Goal: Task Accomplishment & Management: Use online tool/utility

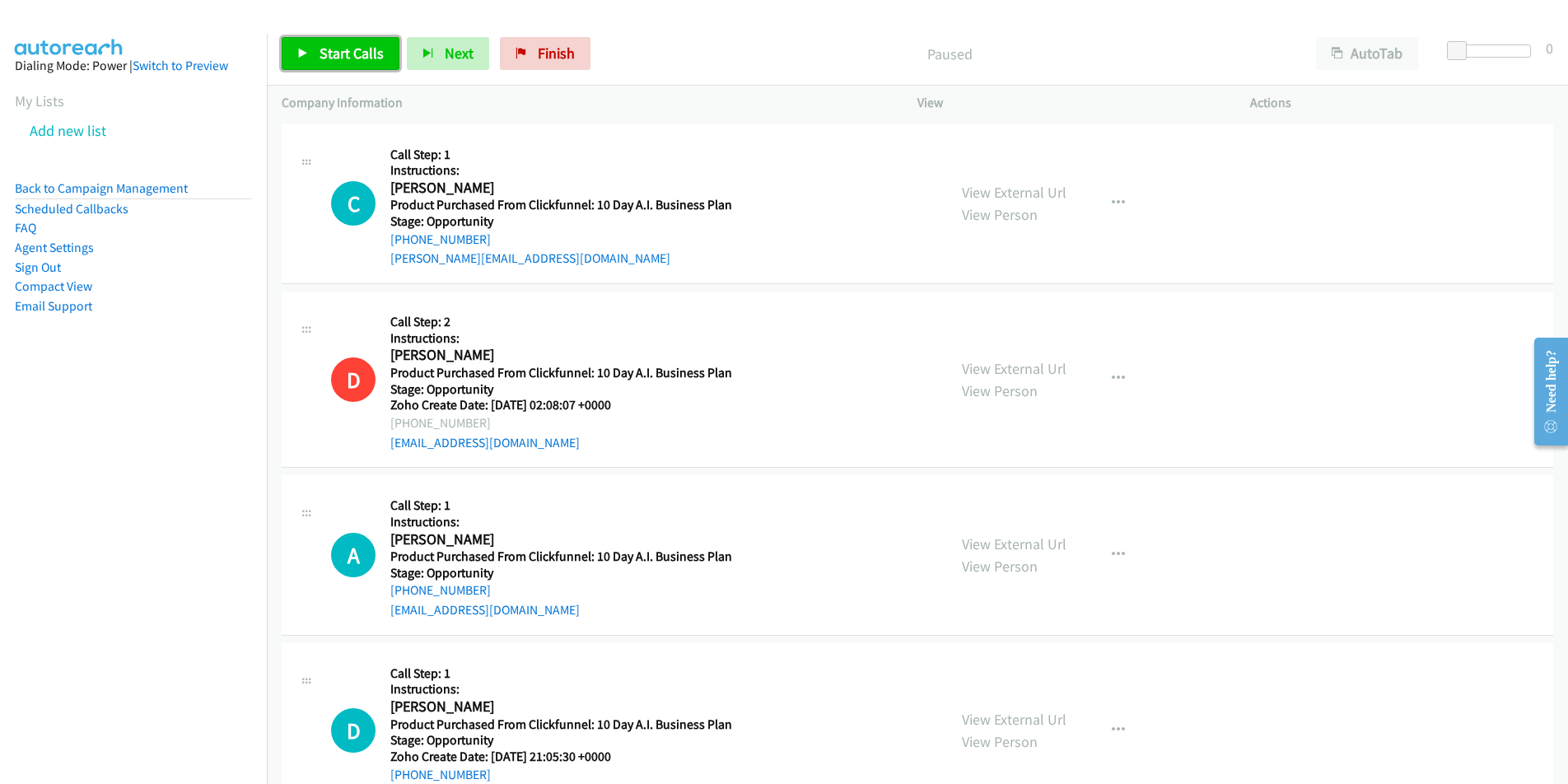
click at [362, 60] on span "Start Calls" at bounding box center [351, 53] width 64 height 19
click at [430, 63] on button "Next" at bounding box center [420, 54] width 82 height 33
click at [437, 56] on span "Next" at bounding box center [432, 53] width 29 height 19
click at [334, 51] on span "Pause" at bounding box center [338, 53] width 37 height 19
click at [334, 51] on span "Start Calls" at bounding box center [351, 53] width 64 height 19
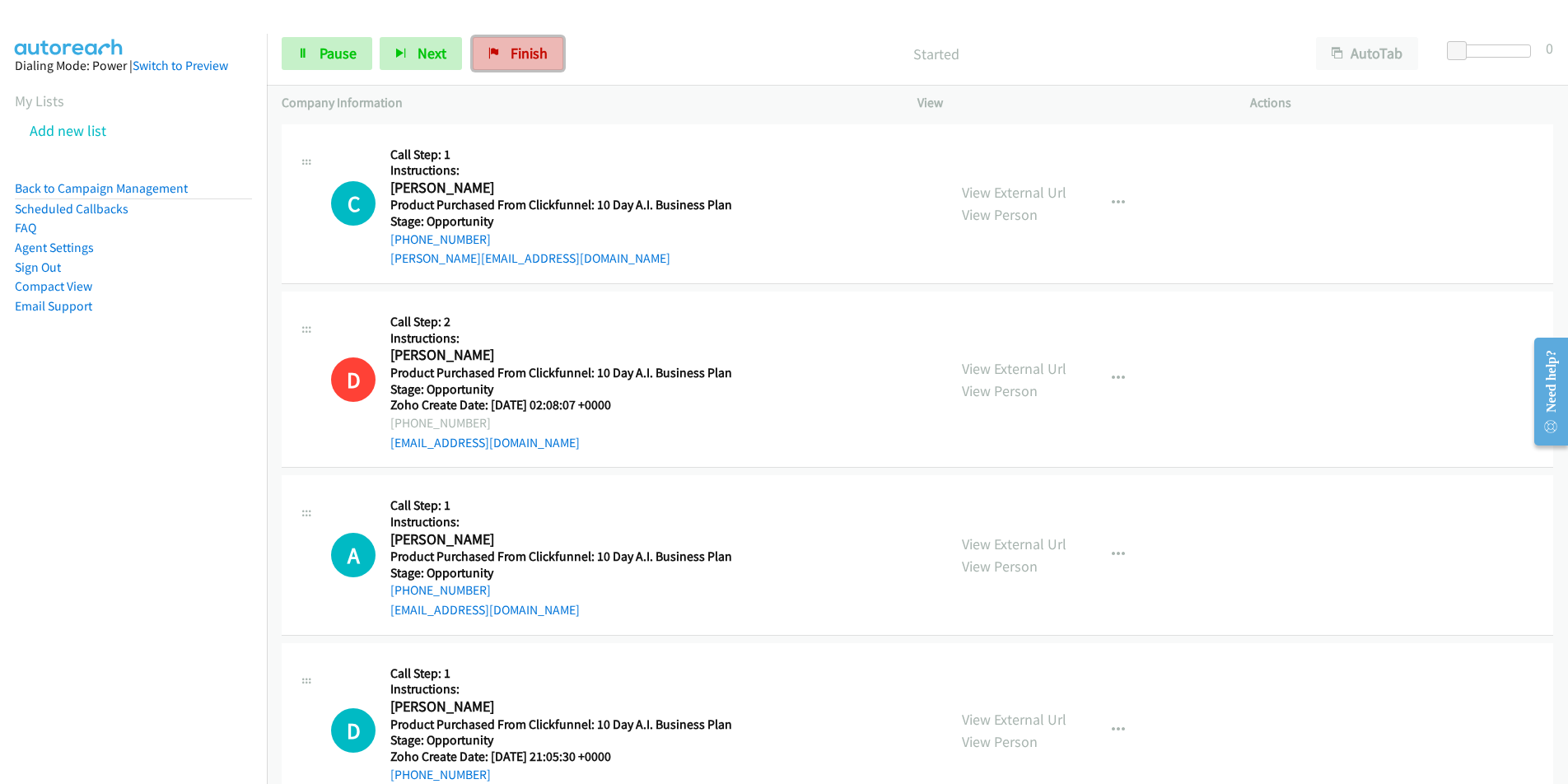
click at [519, 42] on link "Finish" at bounding box center [517, 54] width 91 height 33
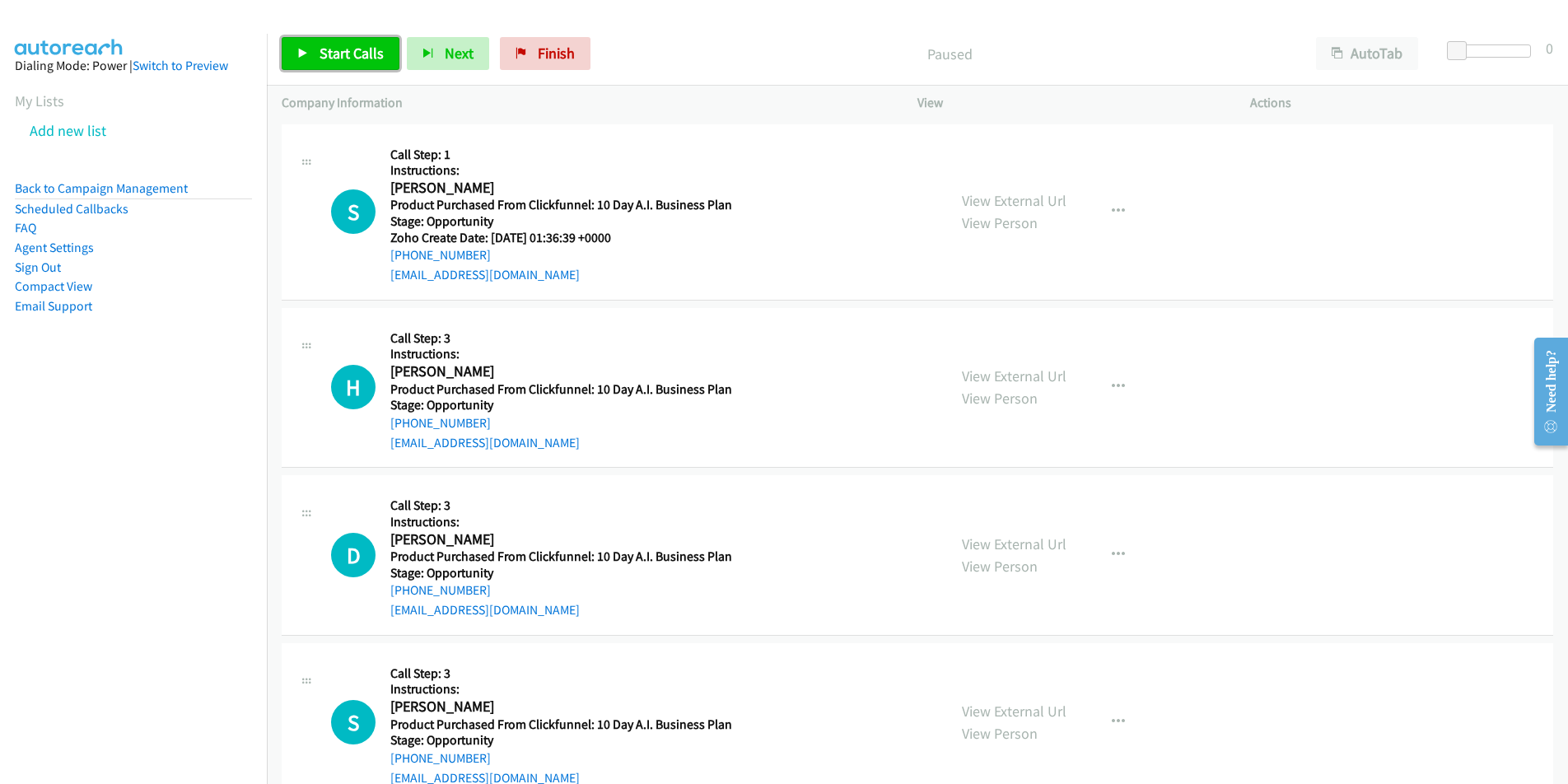
click at [358, 61] on span "Start Calls" at bounding box center [351, 53] width 64 height 19
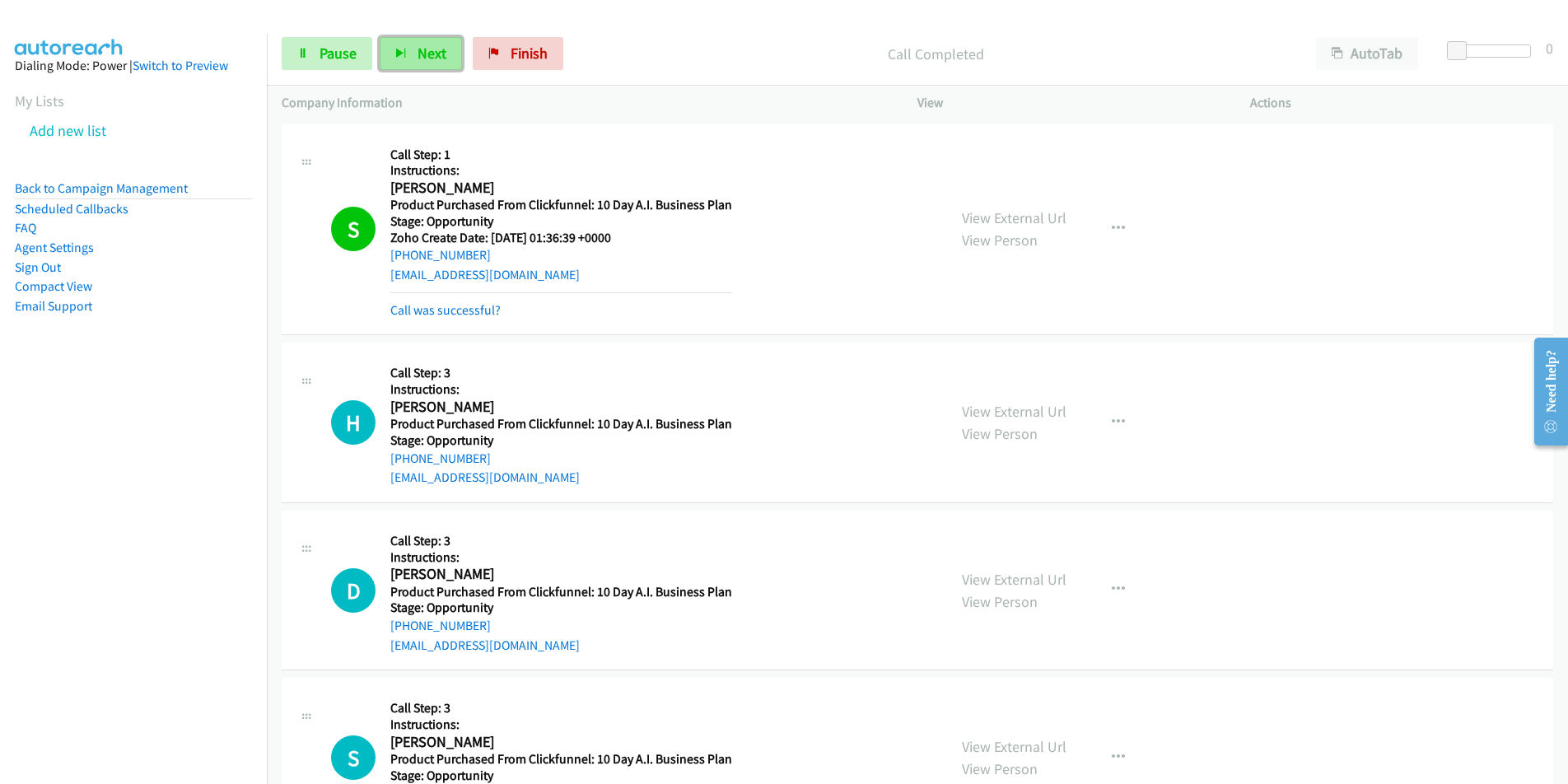
click at [424, 51] on span "Next" at bounding box center [432, 53] width 29 height 19
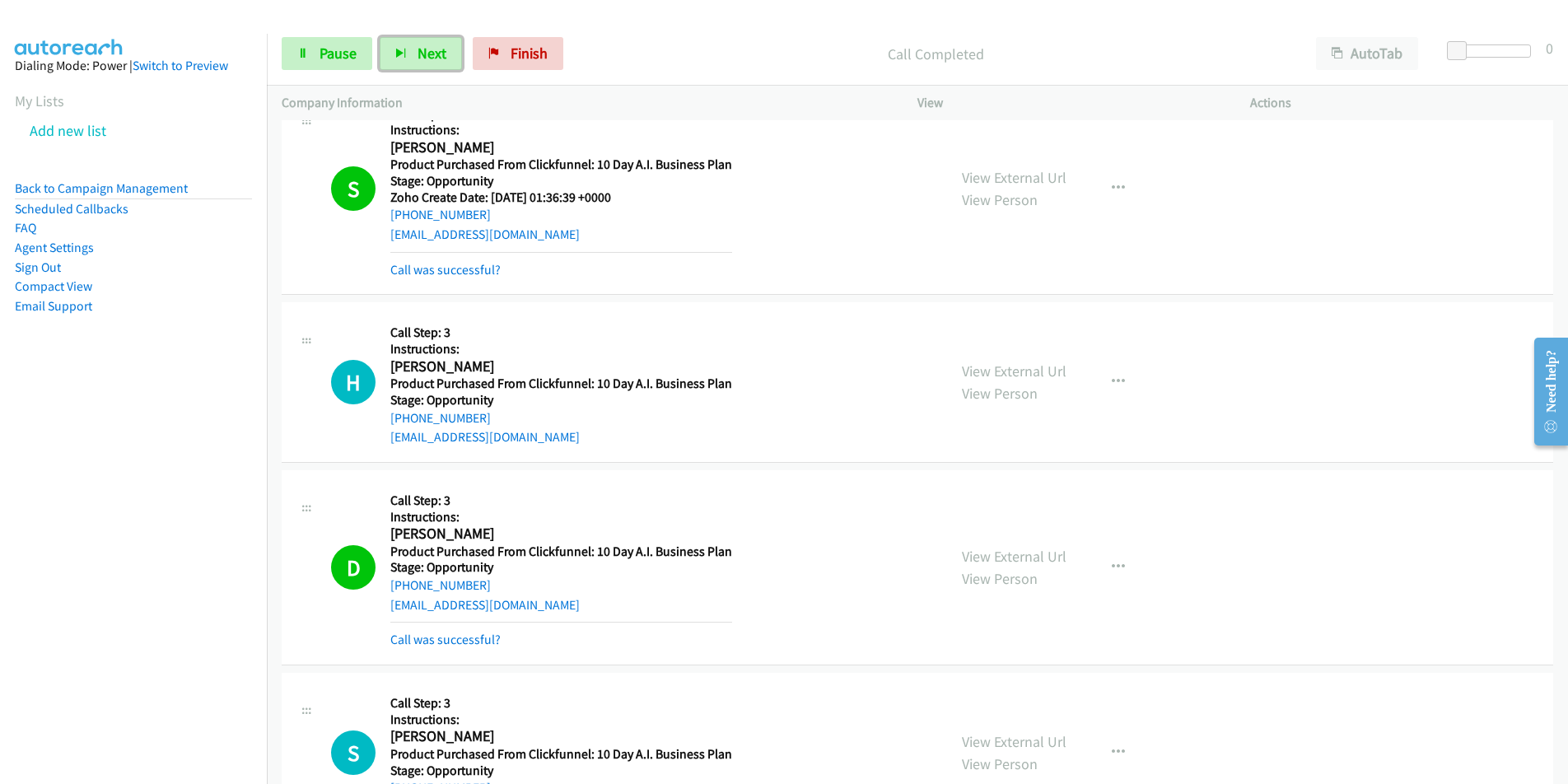
scroll to position [66, 0]
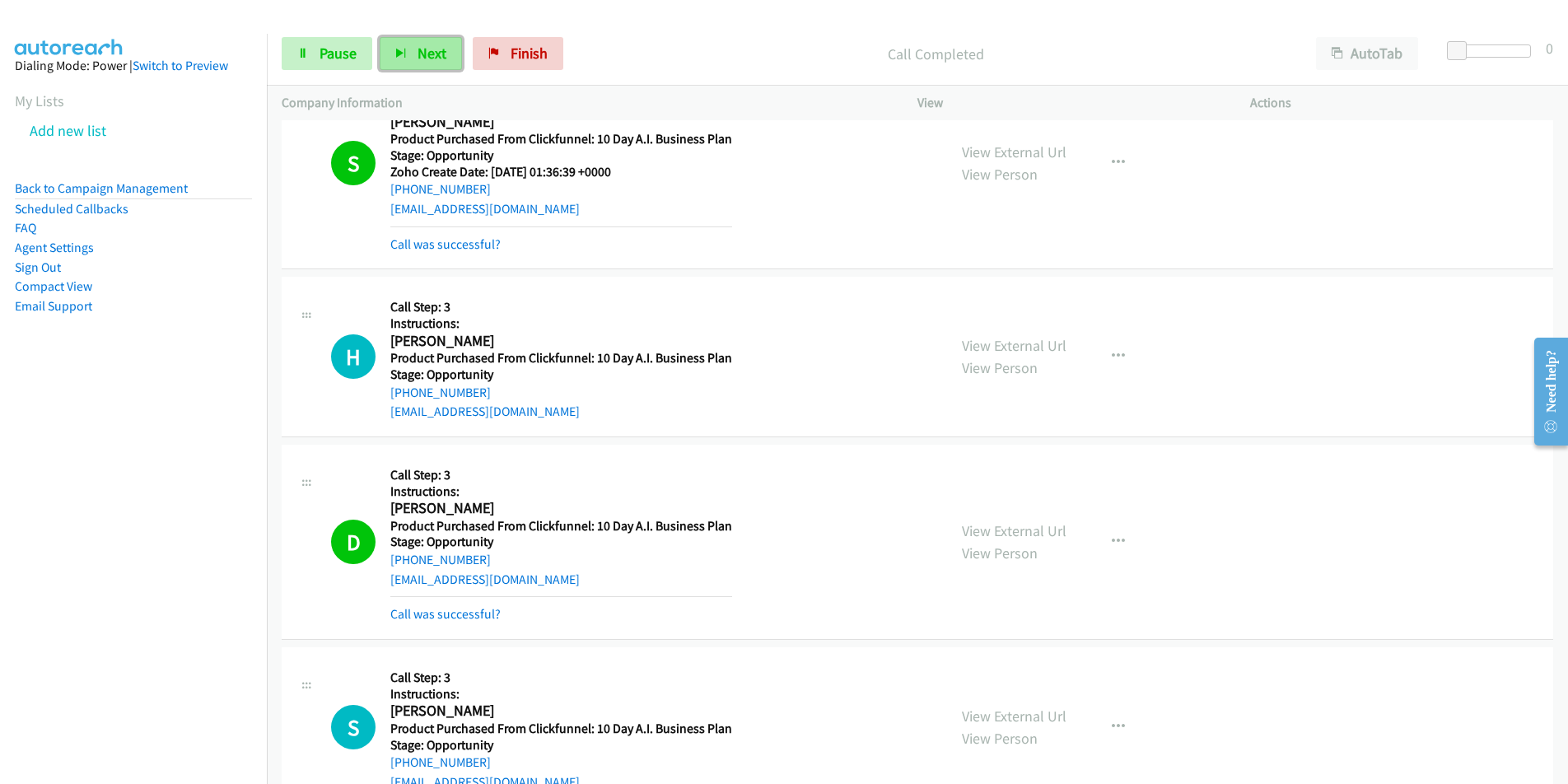
click at [418, 48] on span "Next" at bounding box center [432, 53] width 29 height 19
drag, startPoint x: 1564, startPoint y: 773, endPoint x: 1564, endPoint y: 764, distance: 9.0
click at [1564, 764] on div "+1 415-964-1034 Call failed - Please reload the list and try again The Callbar …" at bounding box center [917, 452] width 1301 height 664
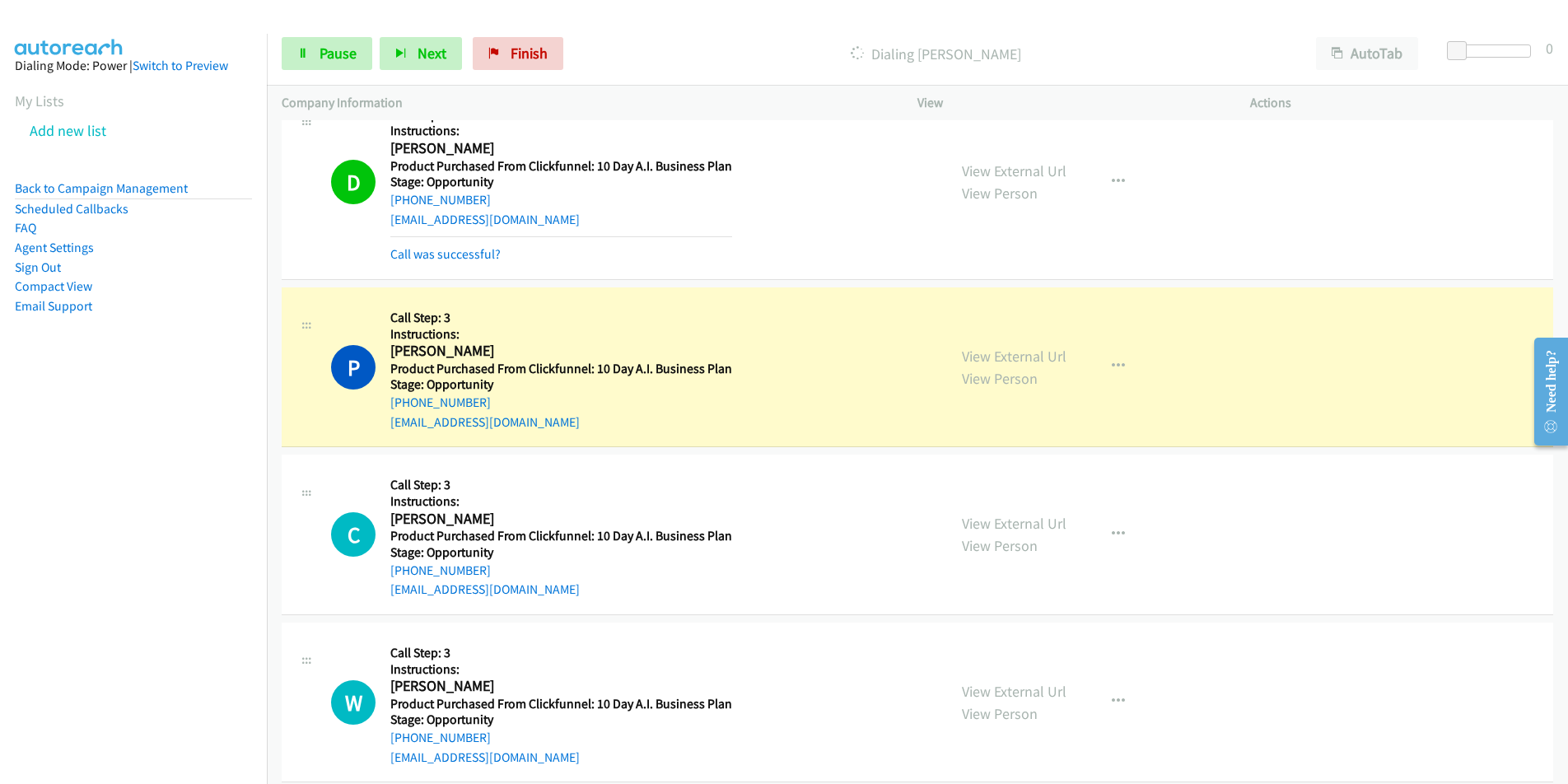
scroll to position [1249, 0]
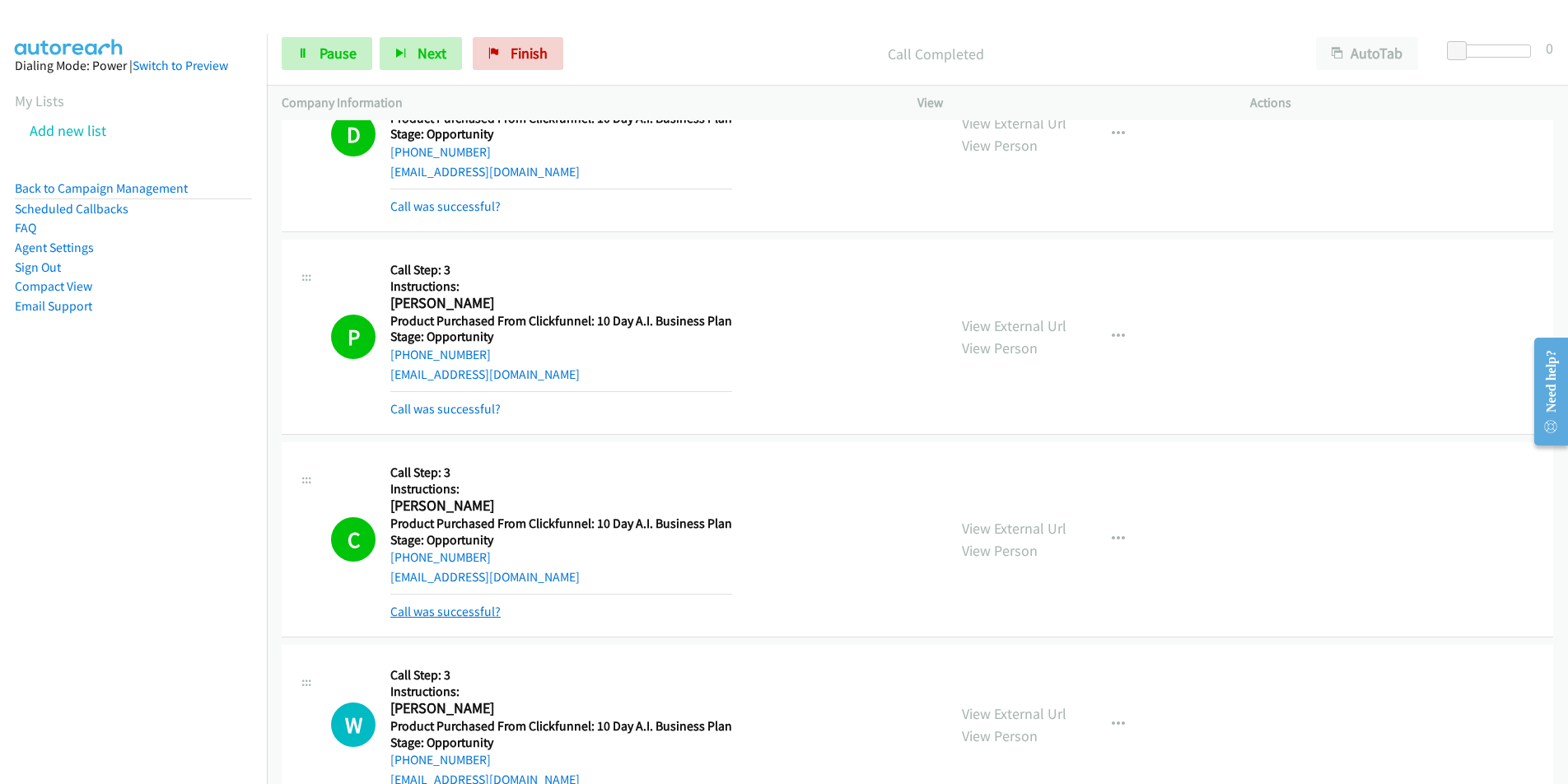
click at [478, 612] on link "Call was successful?" at bounding box center [445, 611] width 110 height 16
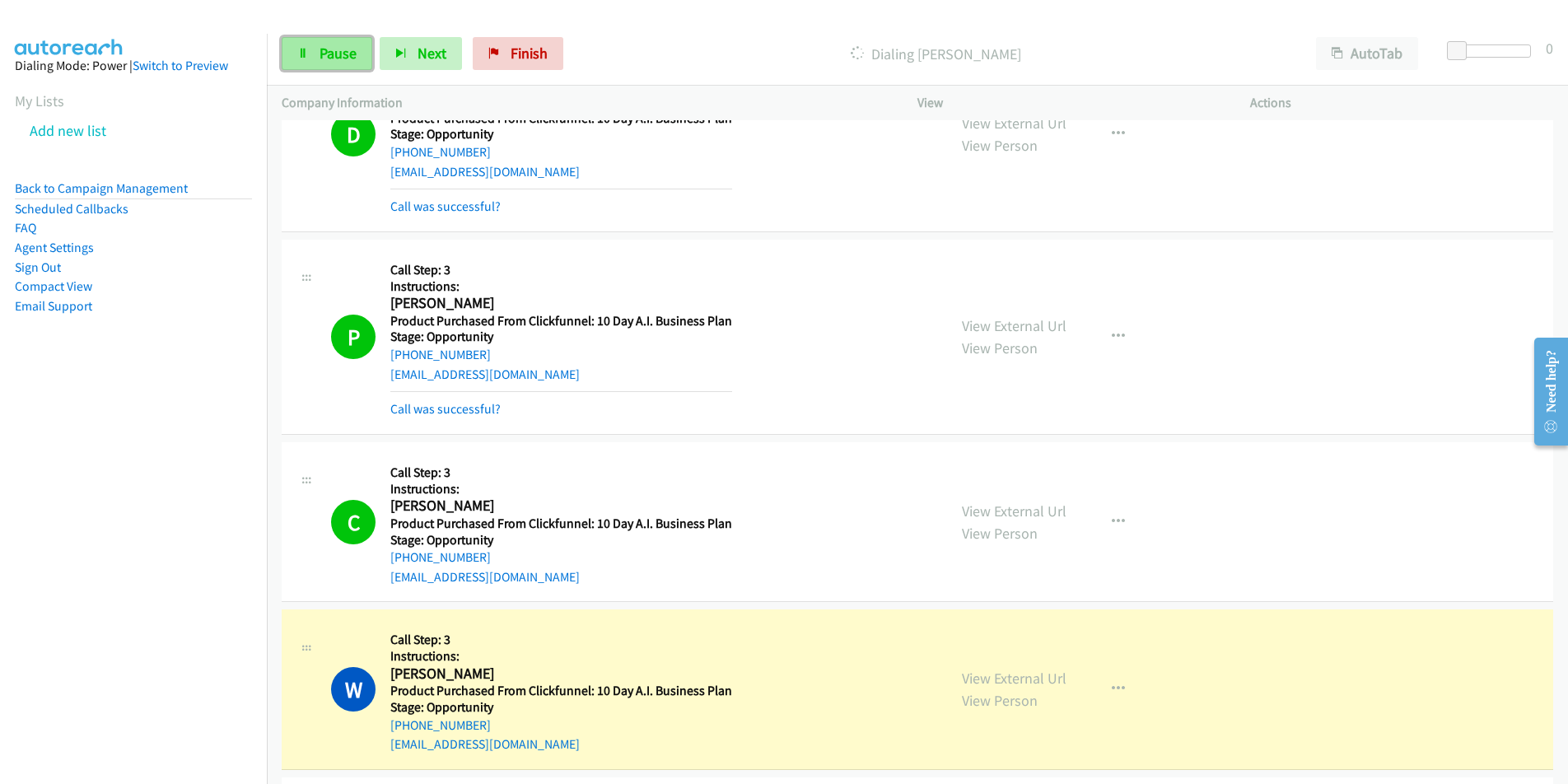
click at [333, 51] on span "Pause" at bounding box center [338, 53] width 37 height 19
click at [506, 508] on h2 "Chandra Robinson" at bounding box center [559, 506] width 338 height 19
click at [387, 510] on div "C" at bounding box center [360, 522] width 59 height 45
click at [517, 510] on h2 "Chandra Robinson" at bounding box center [559, 506] width 338 height 19
click at [390, 508] on h2 "Chandra Robinson" at bounding box center [559, 506] width 338 height 19
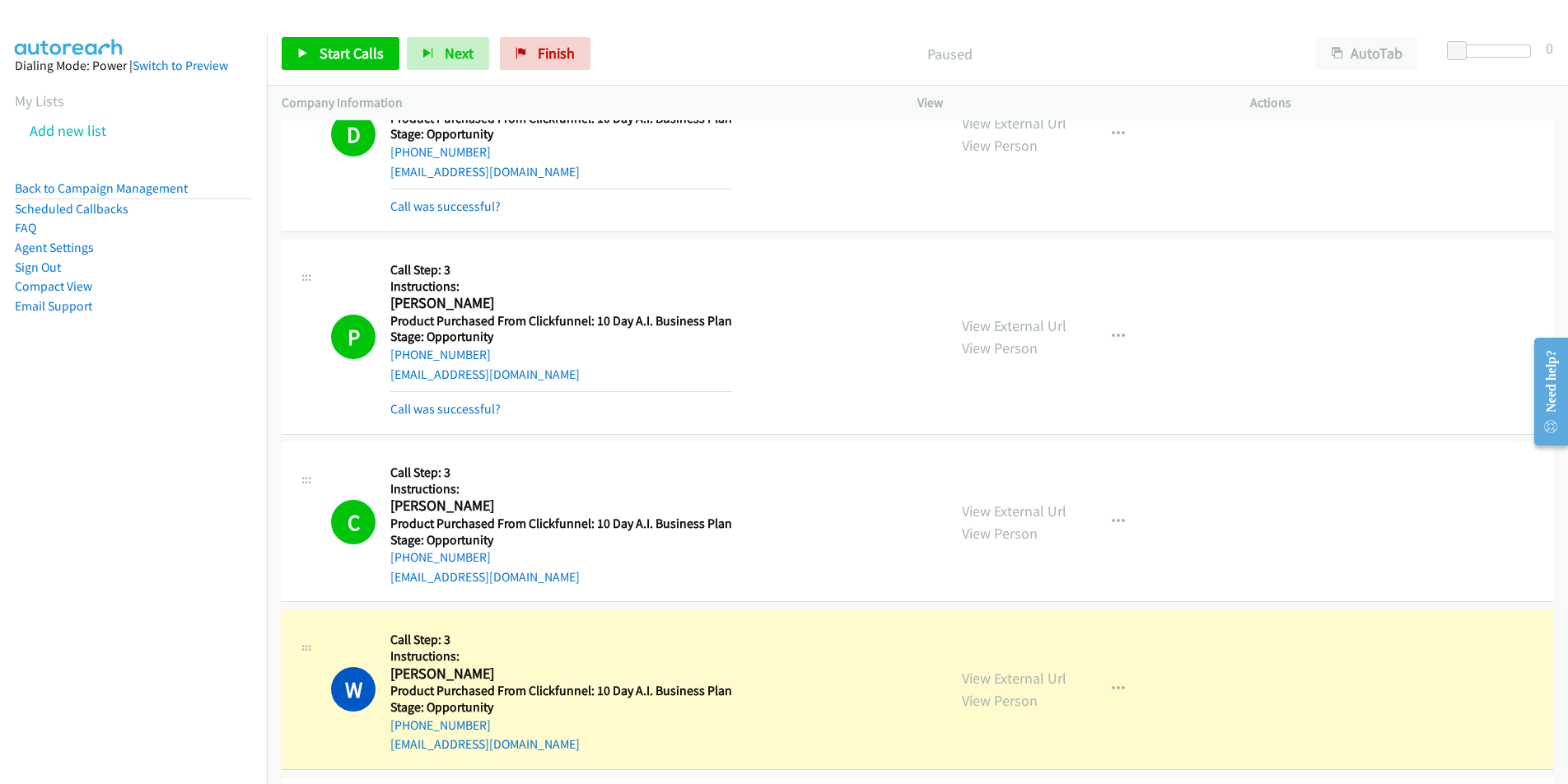
click at [582, 579] on div "chandrarobinson64@gmail.com" at bounding box center [561, 577] width 341 height 20
click at [381, 579] on div "C Callback Scheduled Call Step: 3 Instructions: Chandra Robinson America/Los_An…" at bounding box center [632, 522] width 601 height 130
copy link "chandrarobinson64@gmail.com"
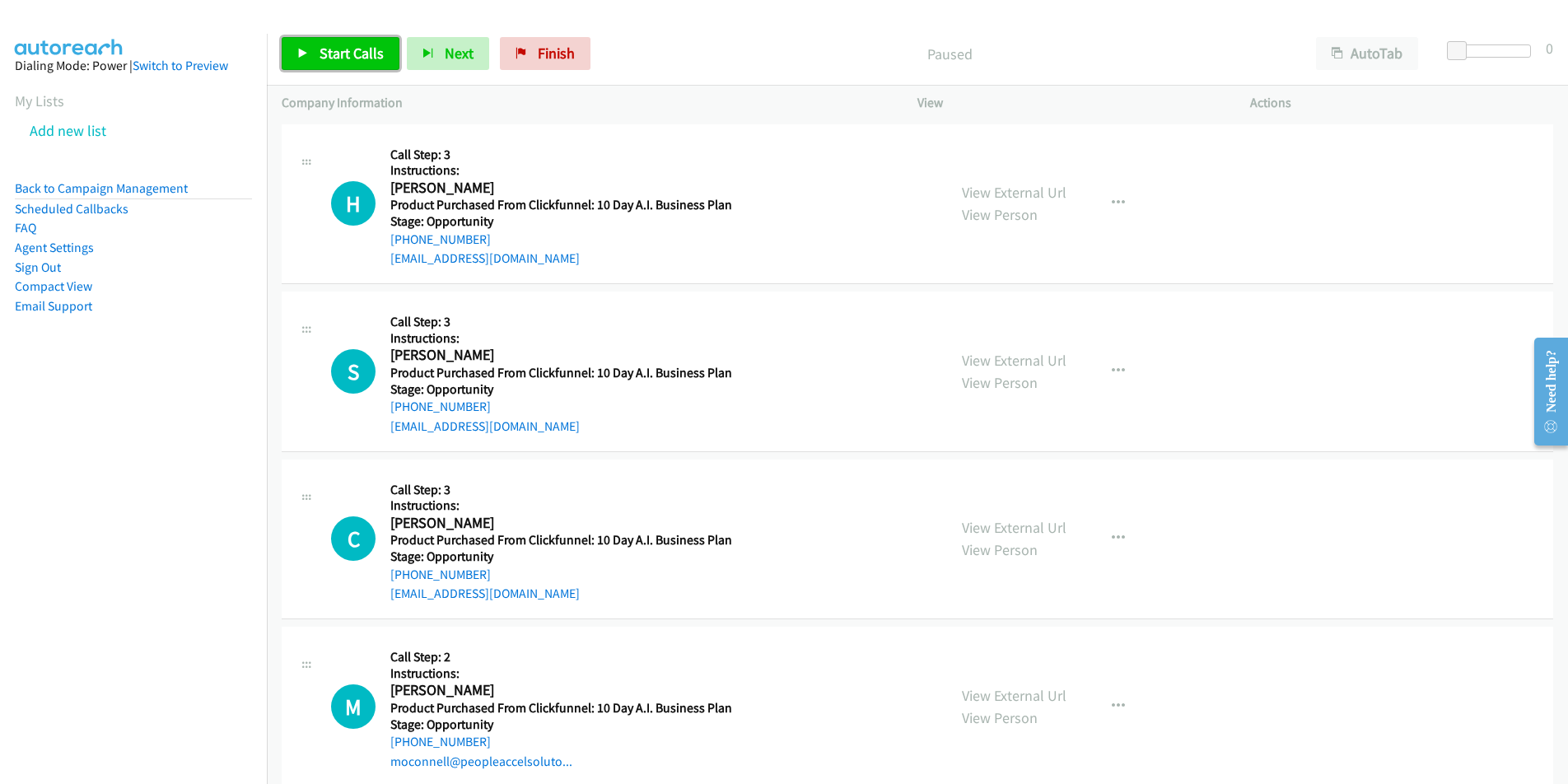
click at [331, 53] on span "Start Calls" at bounding box center [351, 53] width 64 height 19
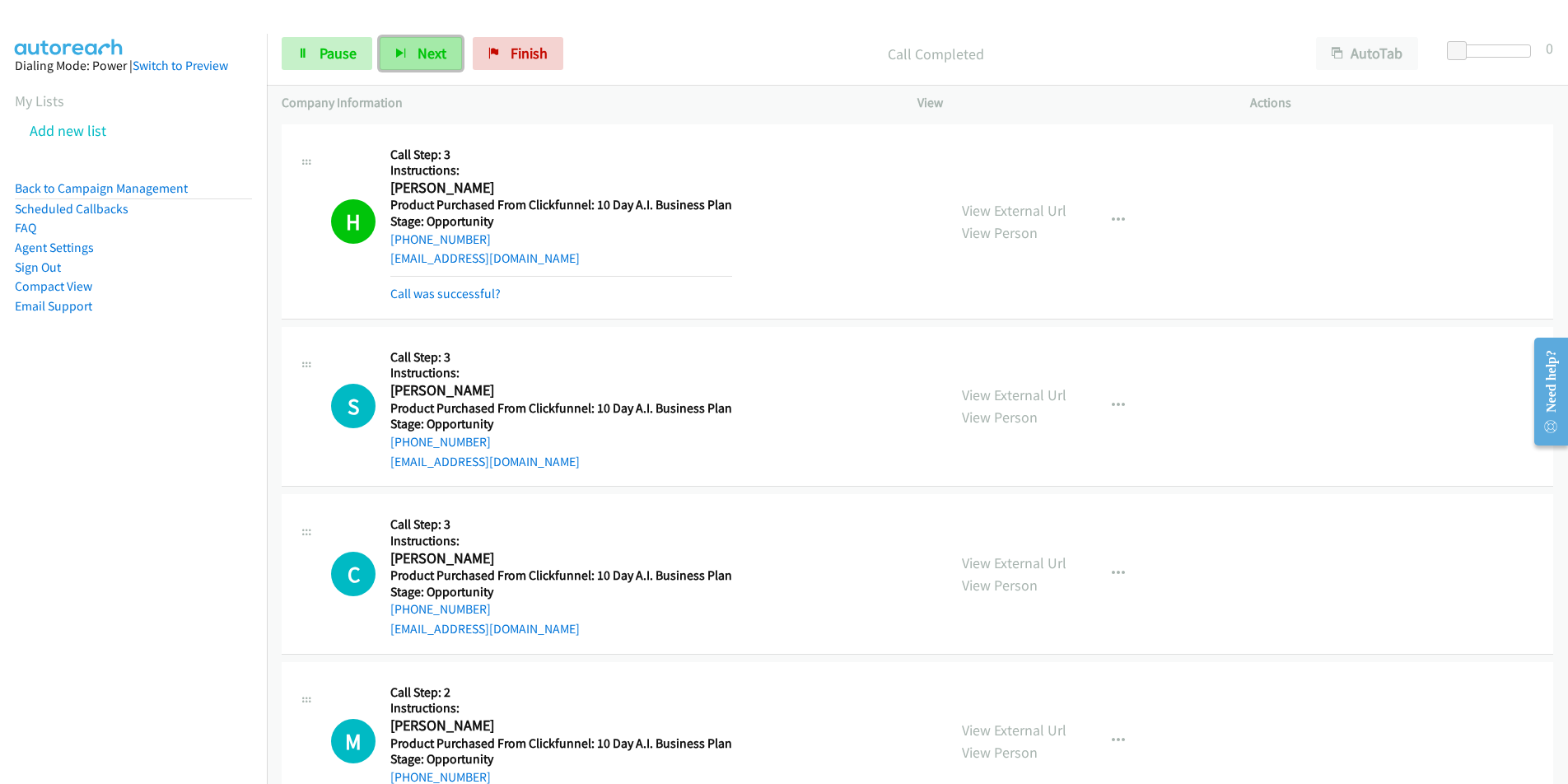
click at [438, 42] on button "Next" at bounding box center [420, 54] width 82 height 33
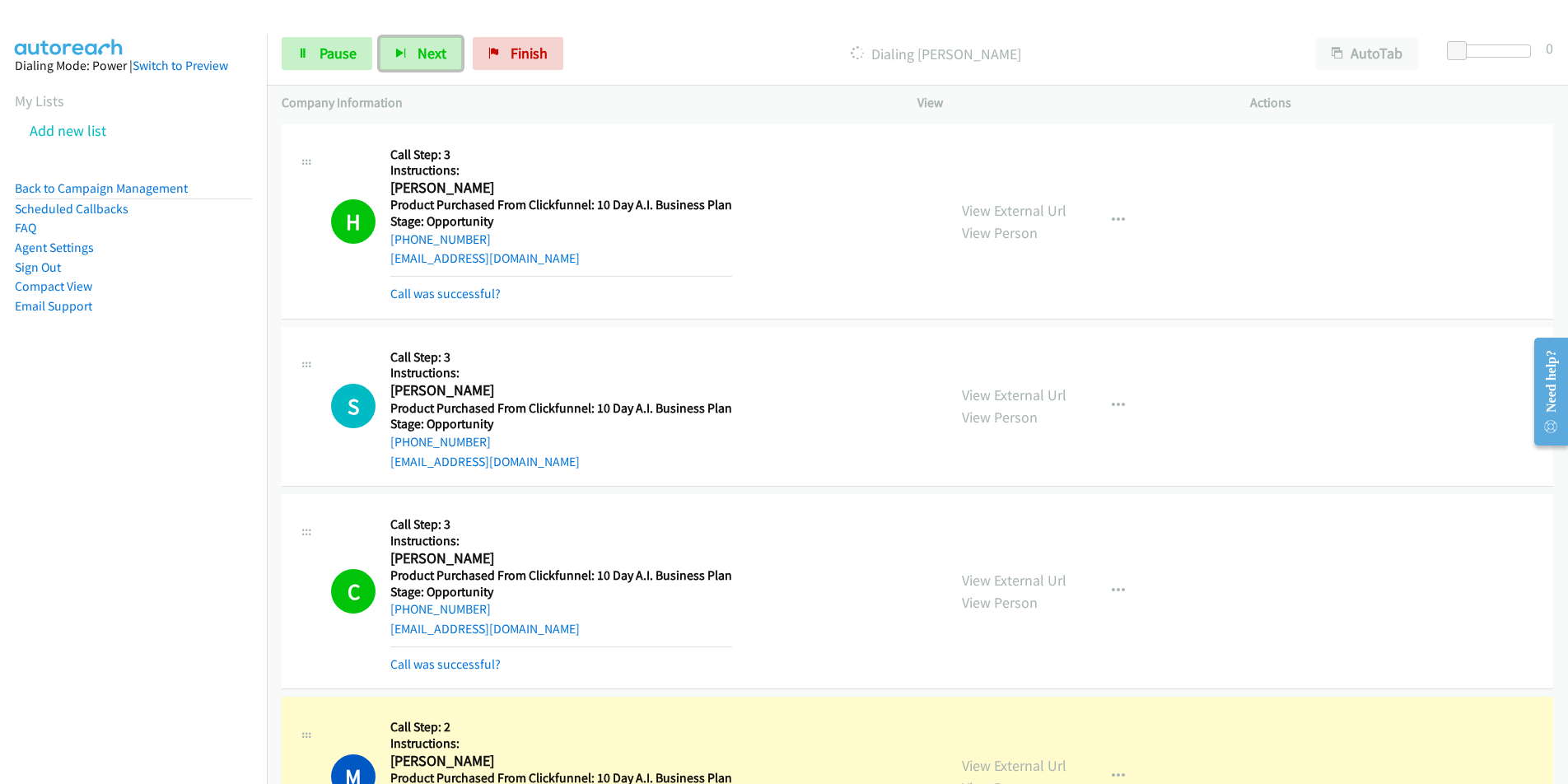
scroll to position [570, 0]
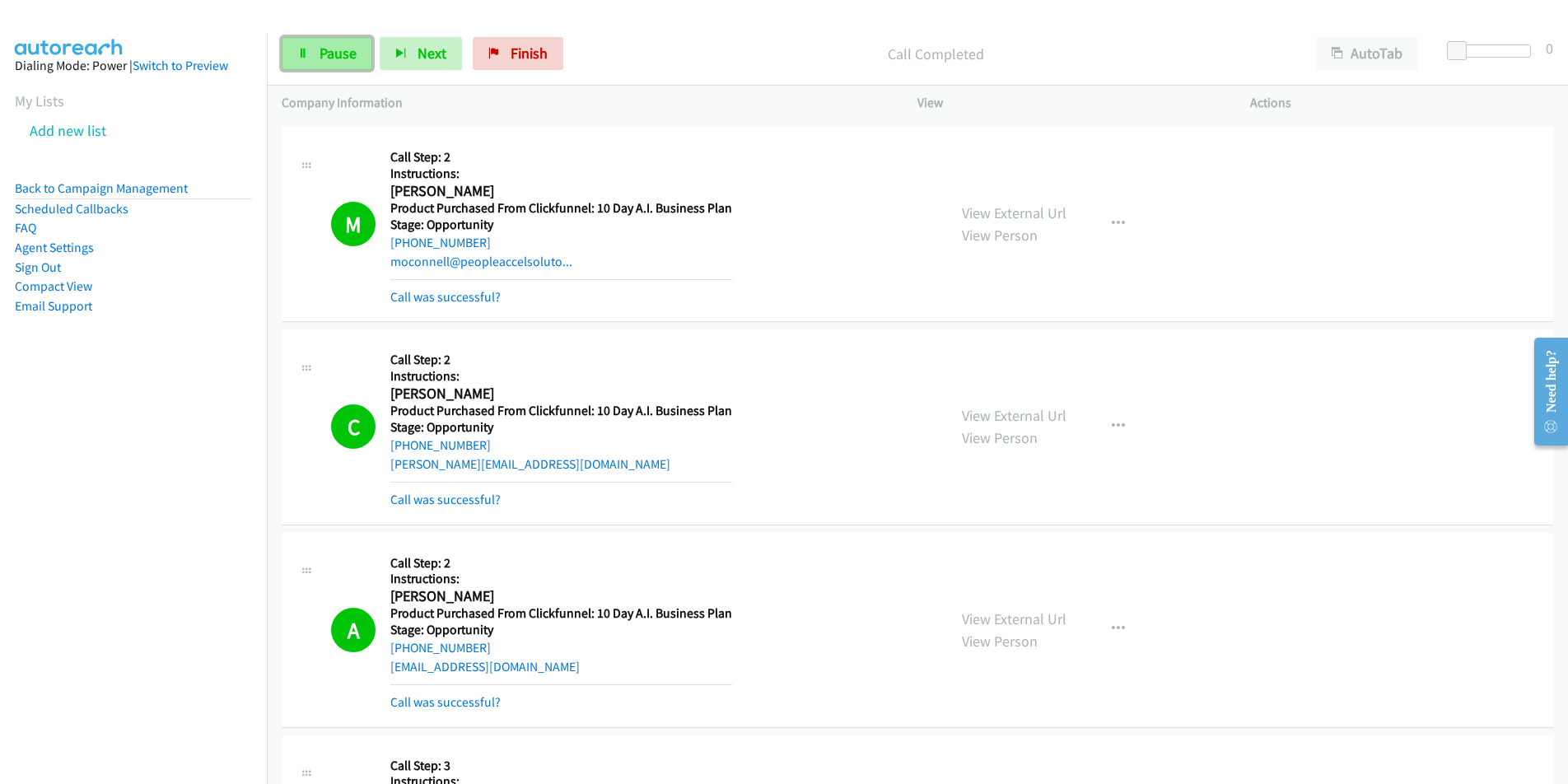
click at [324, 53] on span "Pause" at bounding box center [338, 53] width 37 height 19
click at [591, 659] on div "[EMAIL_ADDRESS][DOMAIN_NAME]" at bounding box center [561, 667] width 341 height 20
click at [387, 671] on div "A Callback Scheduled Call Step: 2 Instructions: [PERSON_NAME] America/Los_Angel…" at bounding box center [632, 630] width 601 height 164
copy link "[EMAIL_ADDRESS][DOMAIN_NAME]"
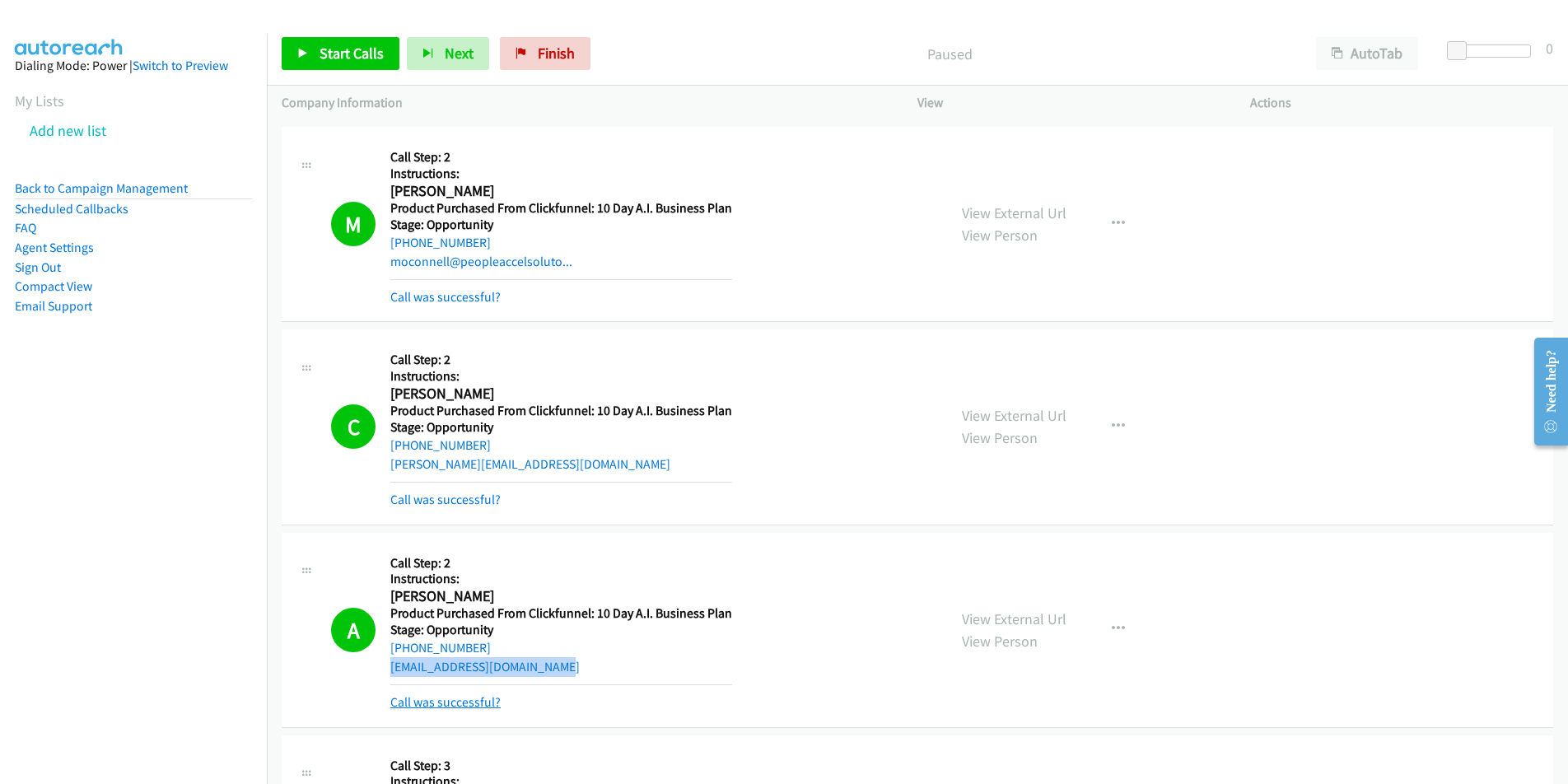
click at [480, 702] on link "Call was successful?" at bounding box center [445, 702] width 110 height 16
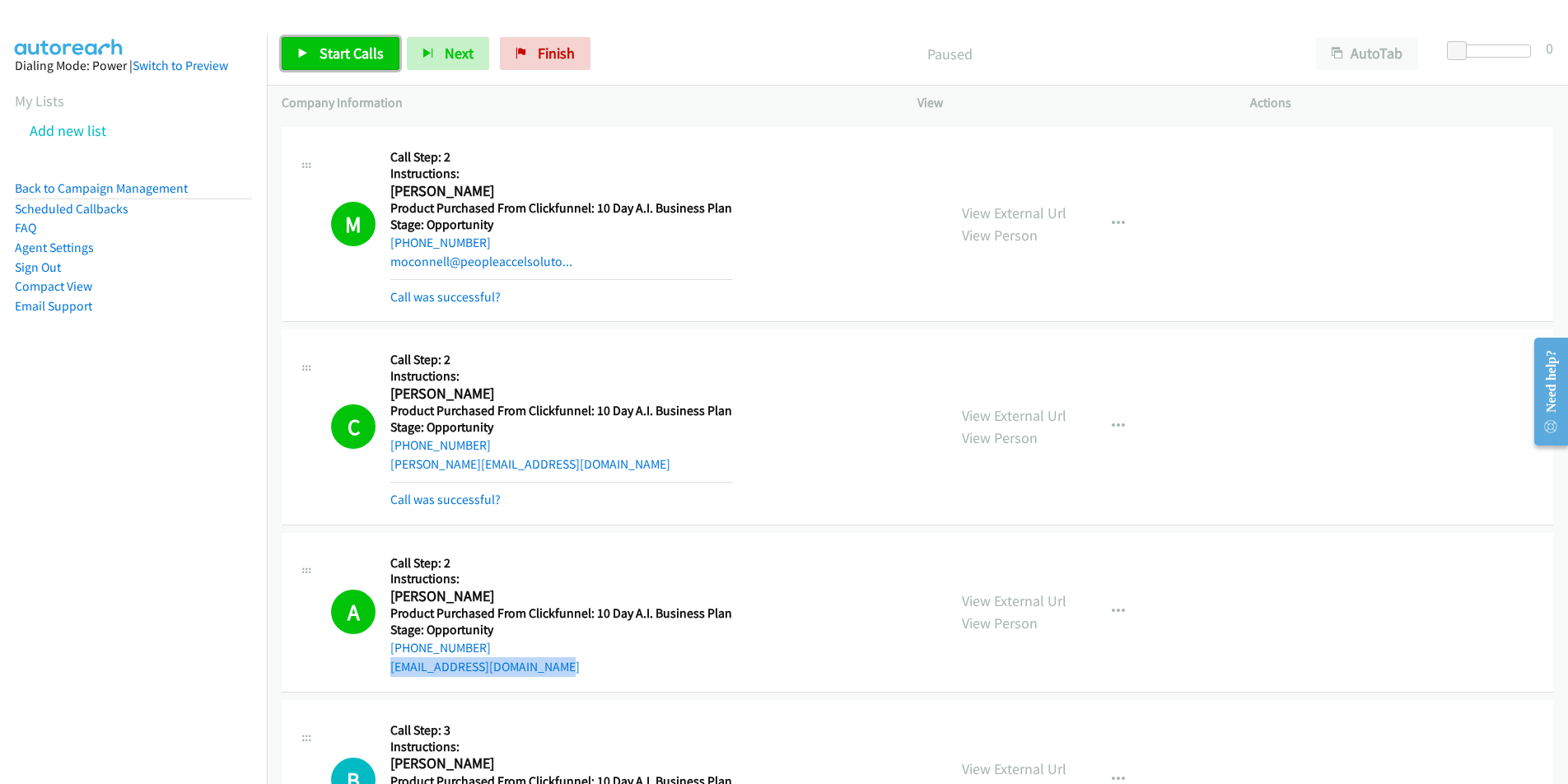
click at [337, 60] on span "Start Calls" at bounding box center [351, 53] width 64 height 19
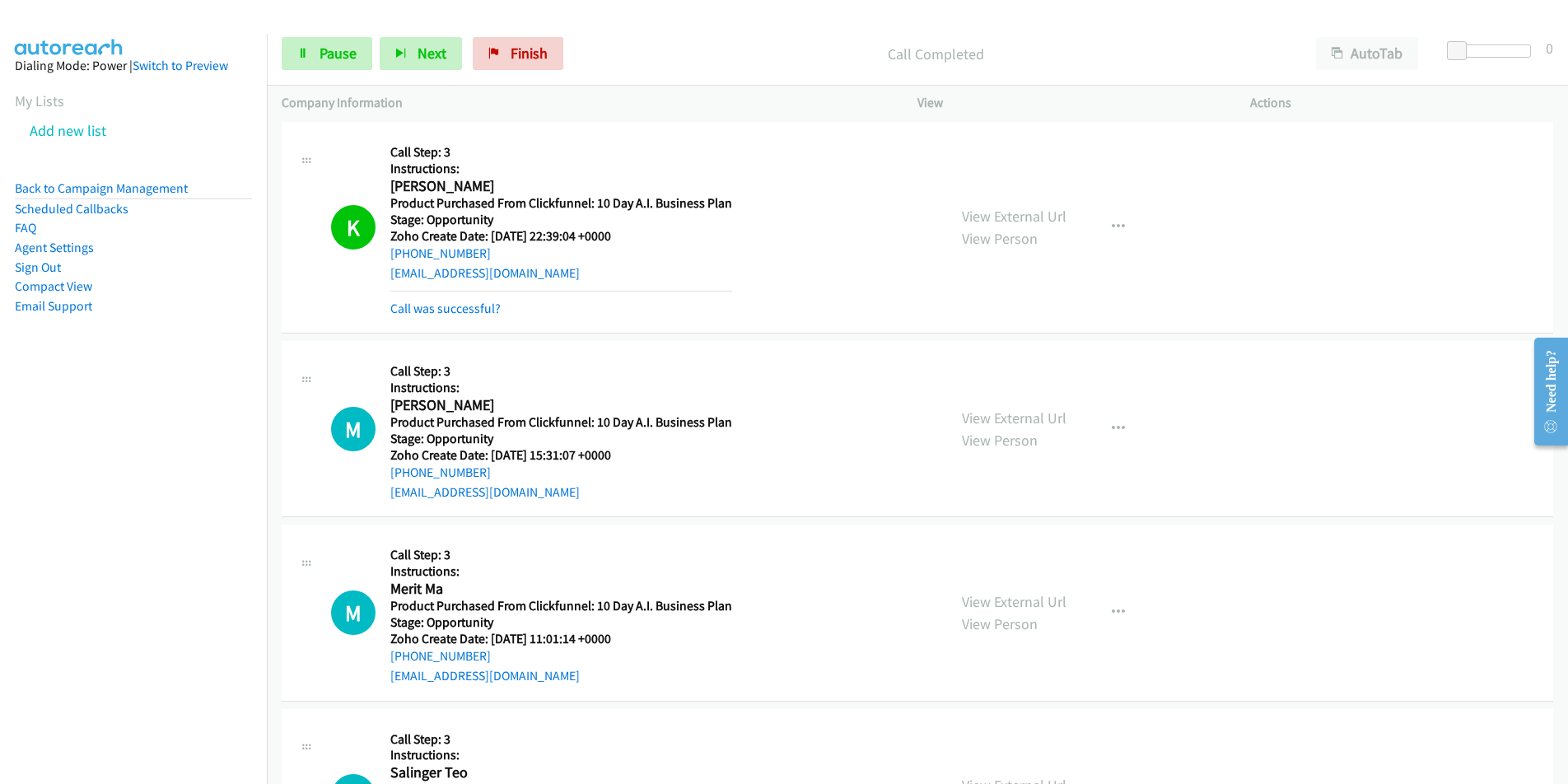
scroll to position [1693, 0]
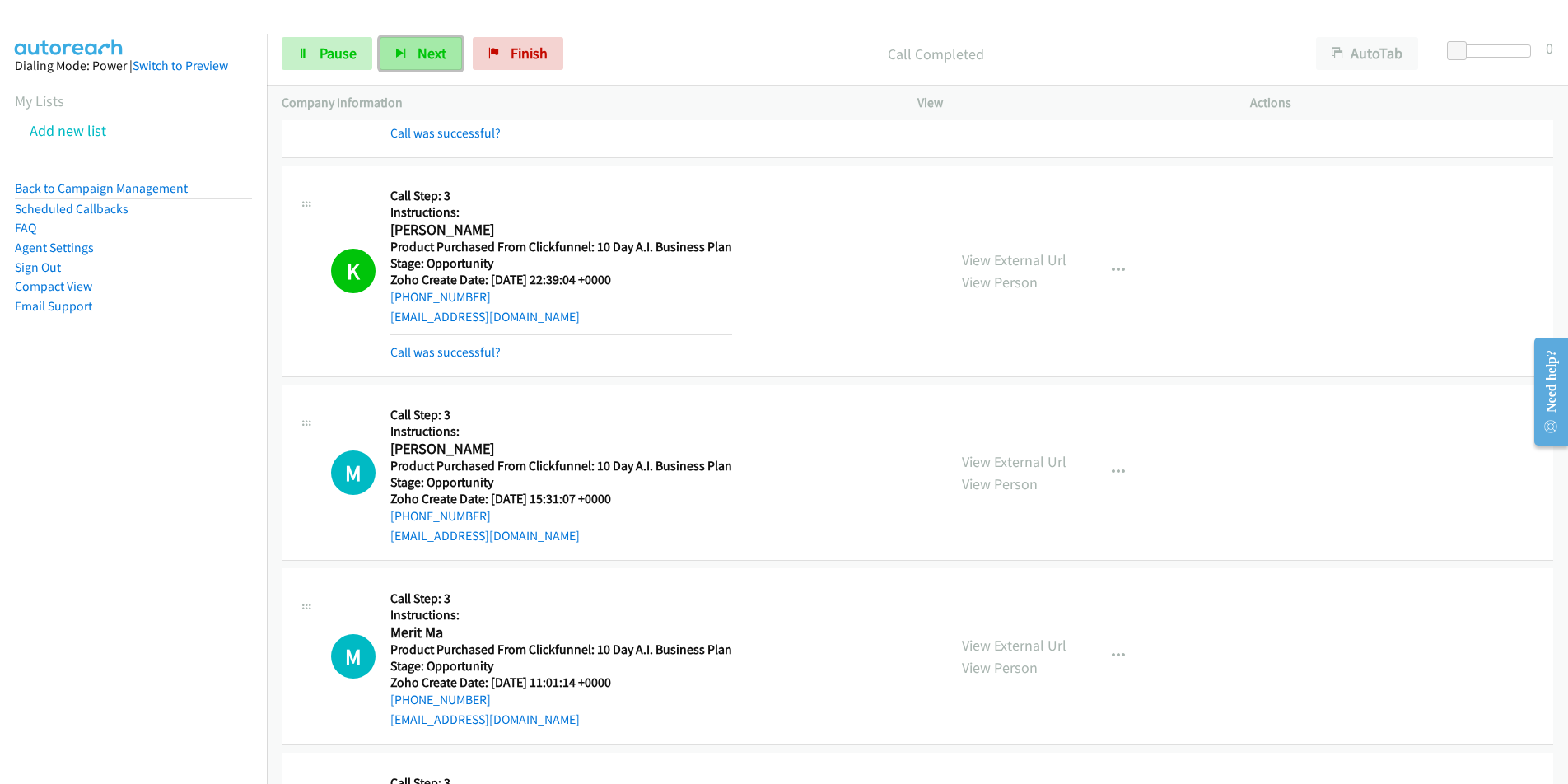
click at [434, 56] on span "Next" at bounding box center [432, 53] width 29 height 19
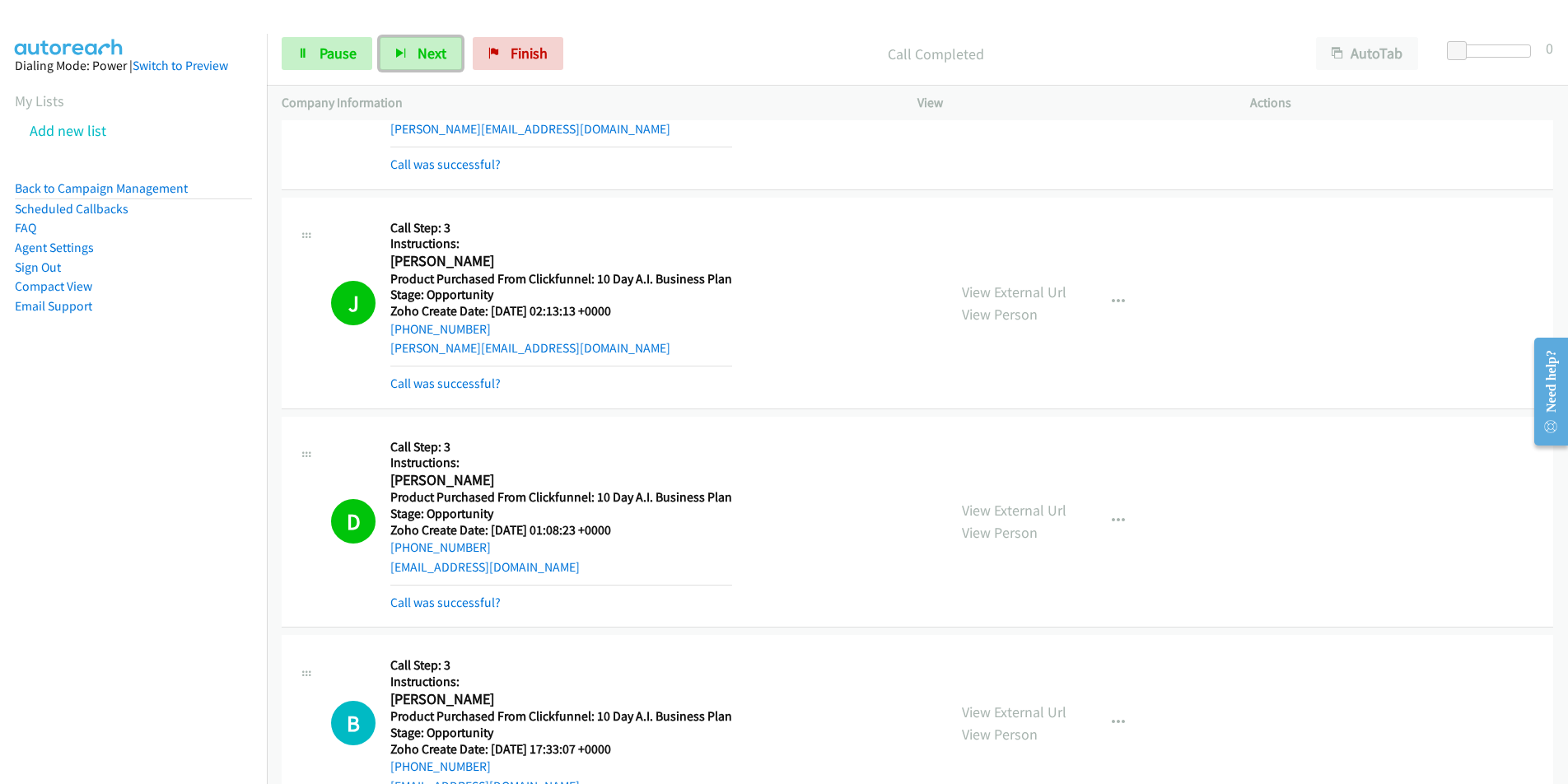
scroll to position [3052, 0]
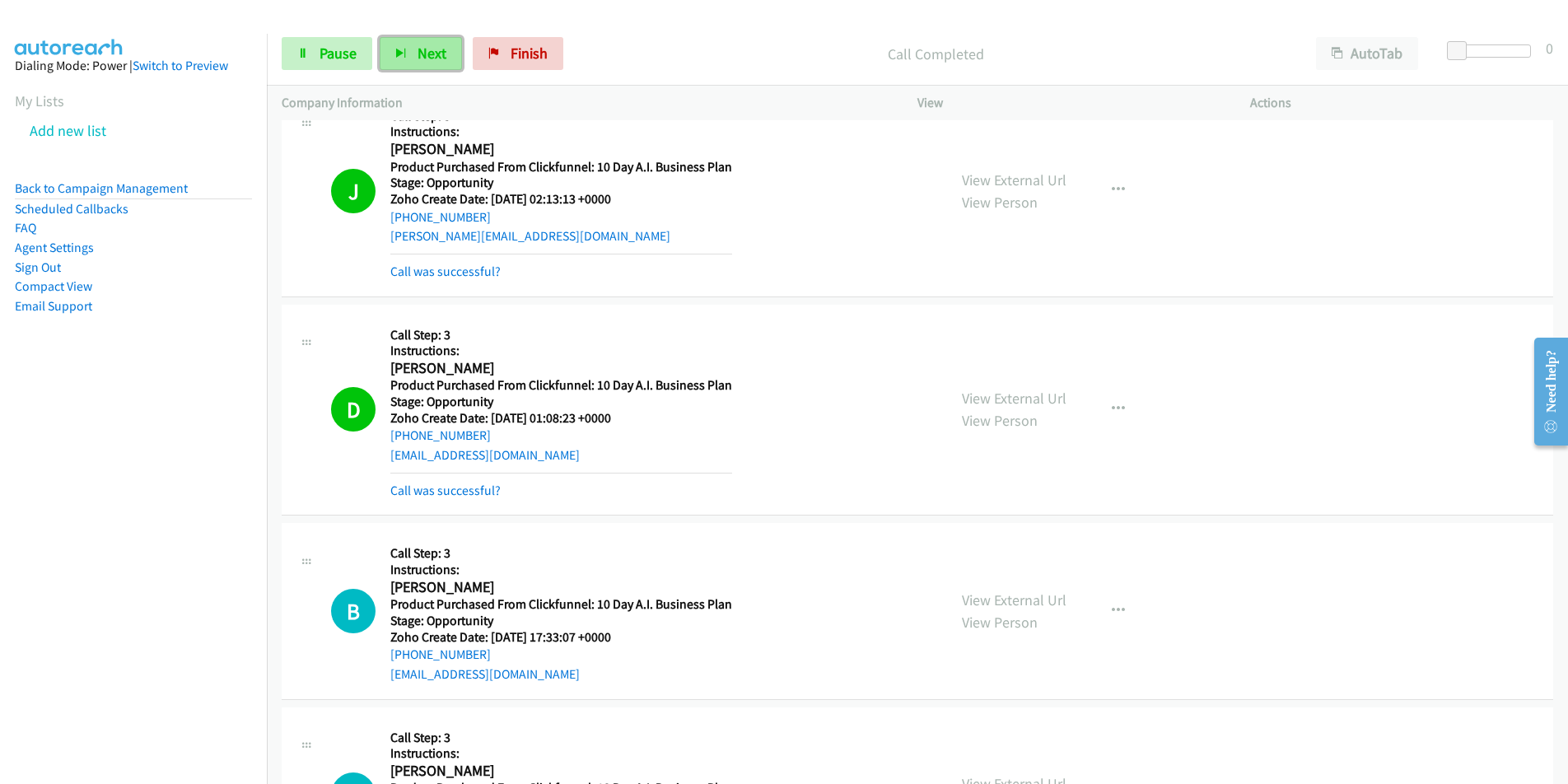
click at [429, 66] on button "Next" at bounding box center [420, 54] width 82 height 33
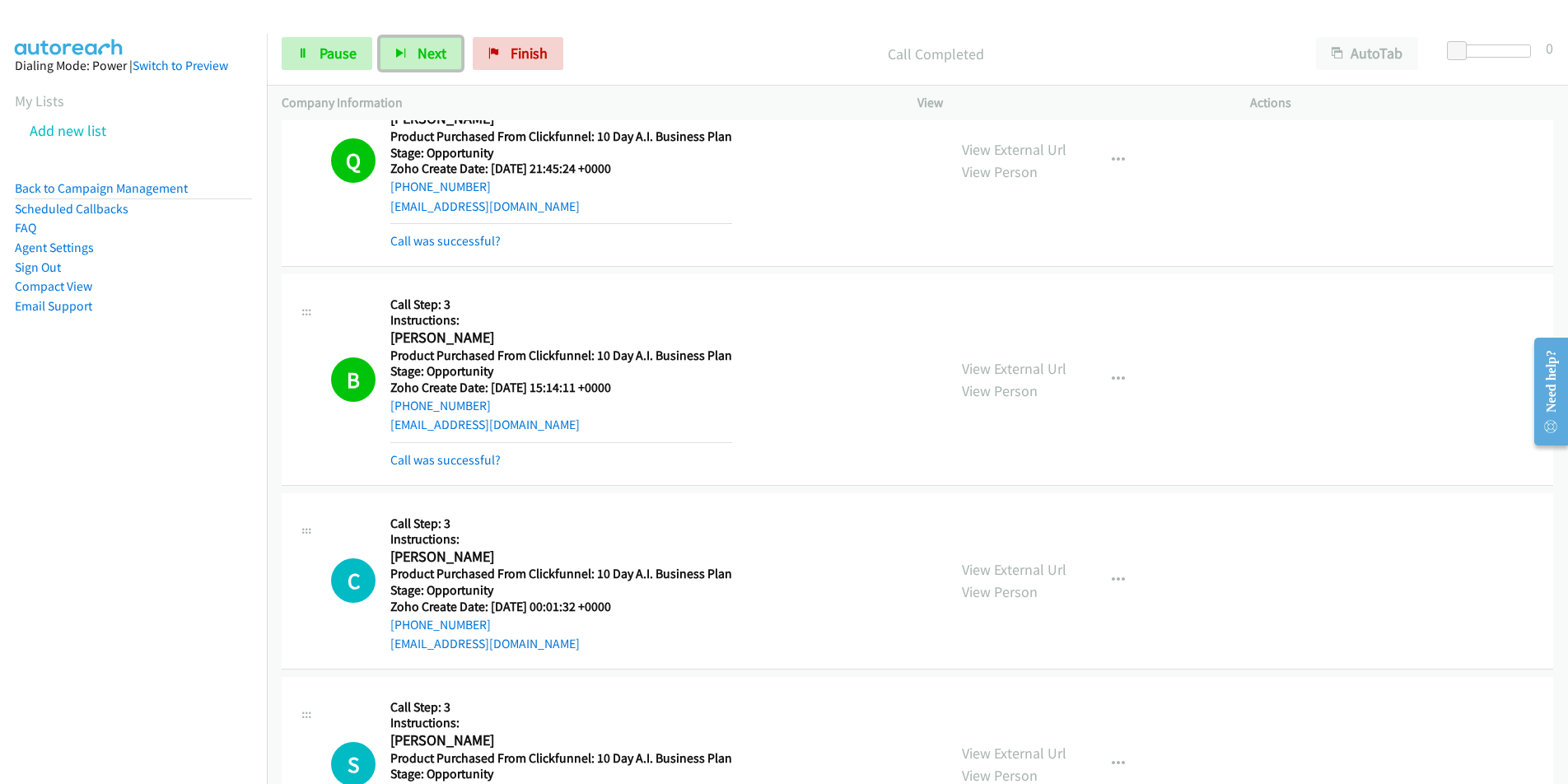
scroll to position [4383, 0]
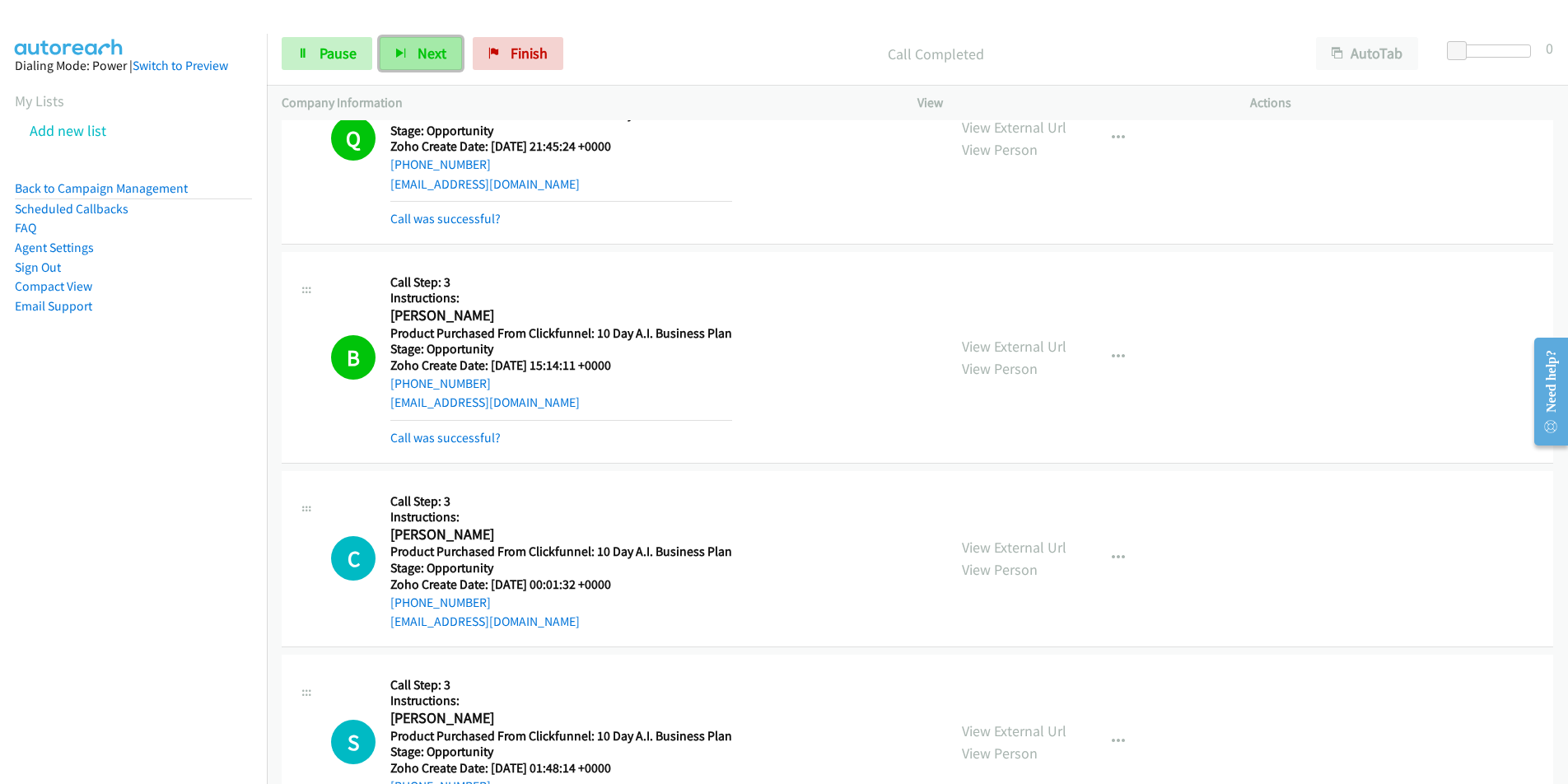
click at [419, 64] on button "Next" at bounding box center [420, 54] width 82 height 33
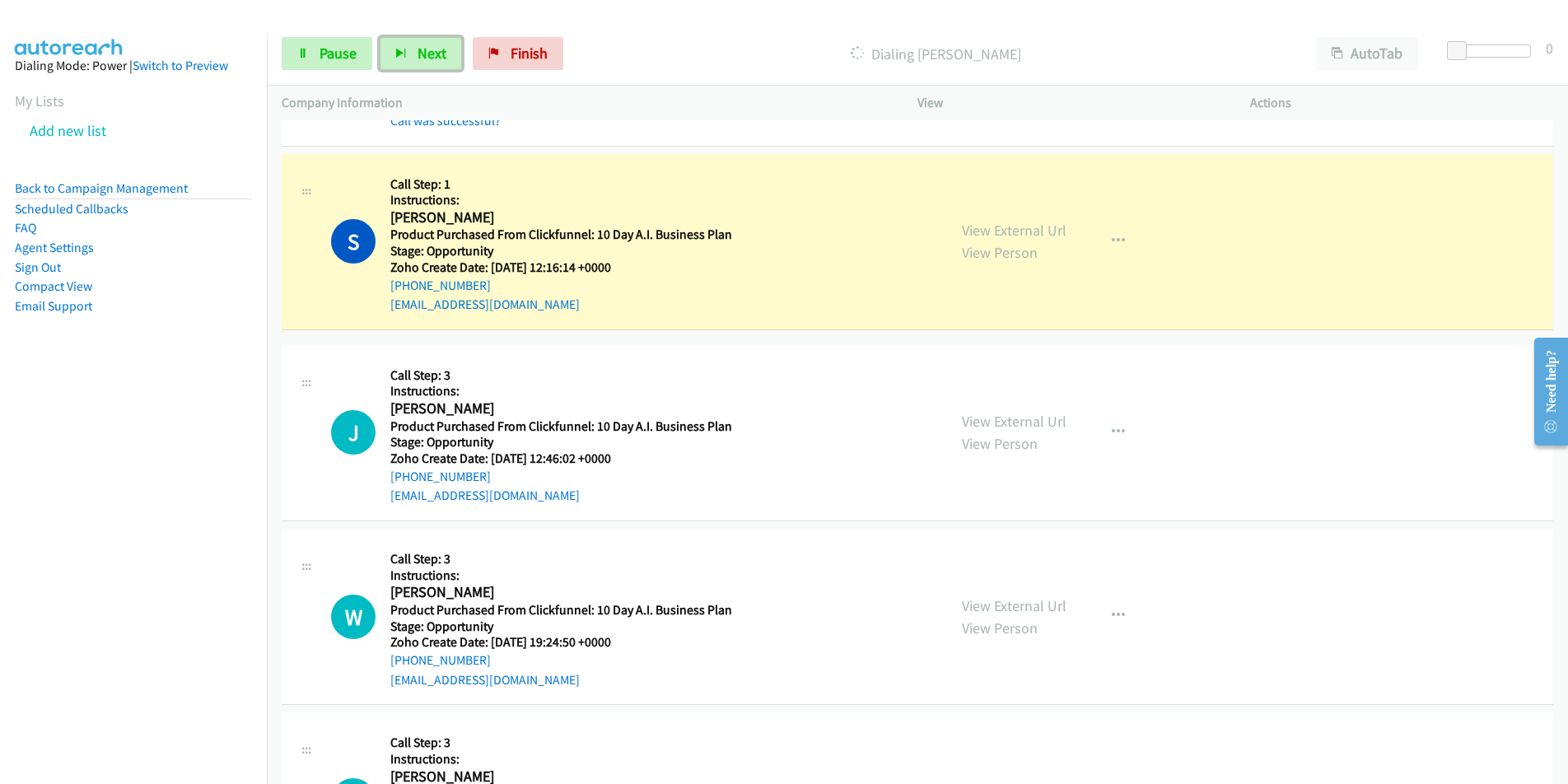
scroll to position [5124, 0]
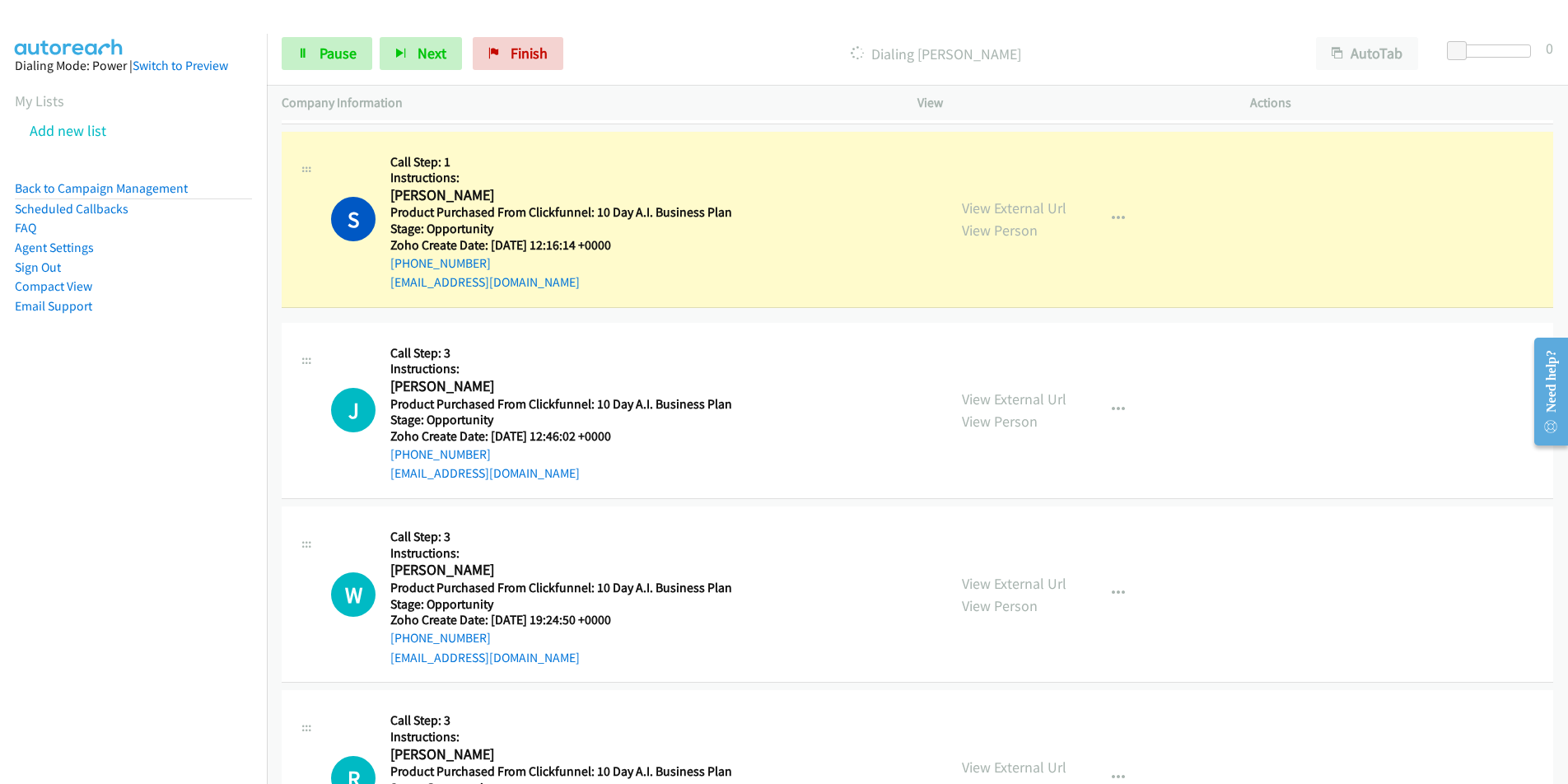
click at [1561, 340] on div "Need help?" at bounding box center [1551, 392] width 34 height 108
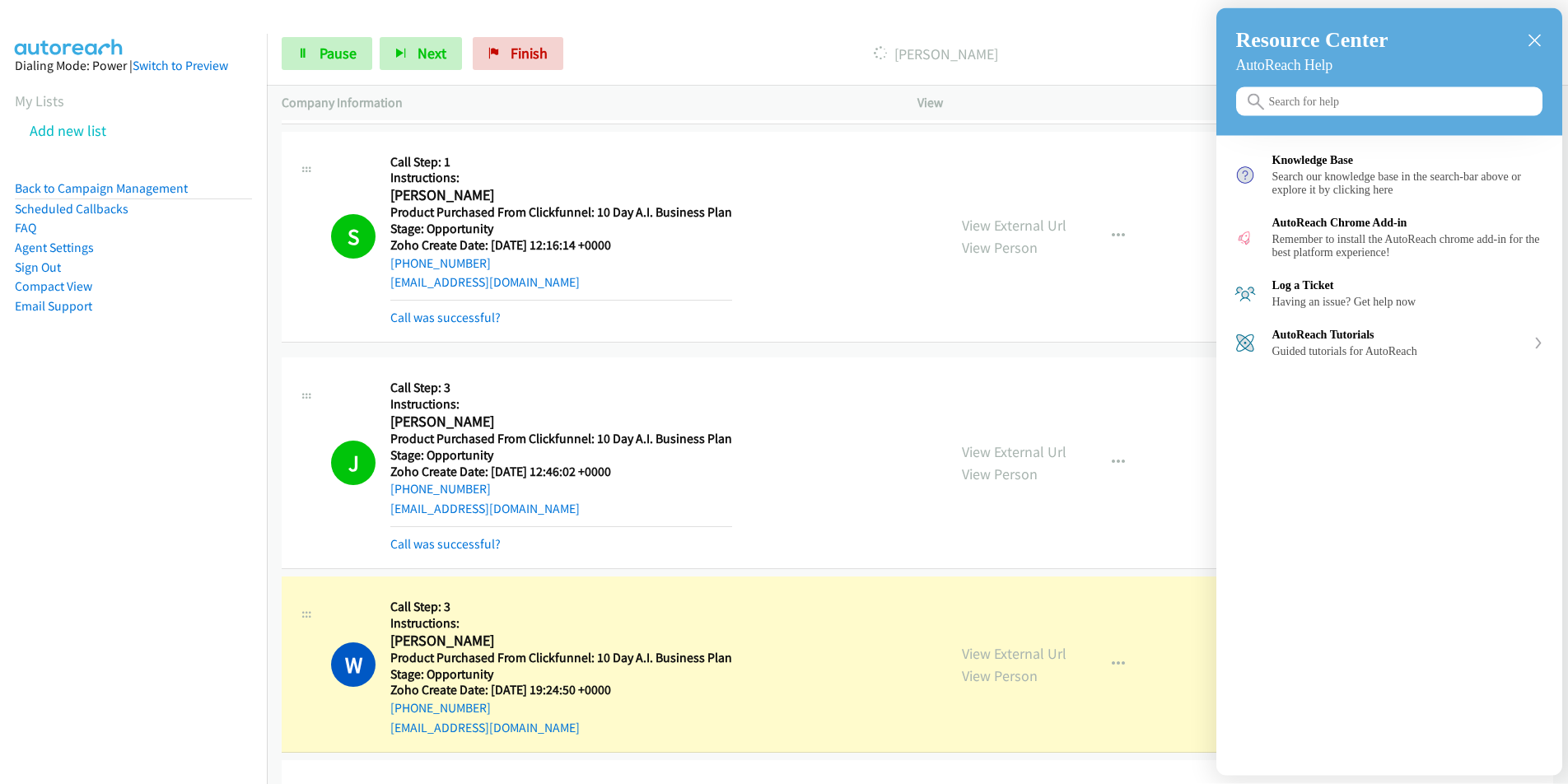
click at [1538, 39] on icon "close resource center" at bounding box center [1534, 41] width 12 height 12
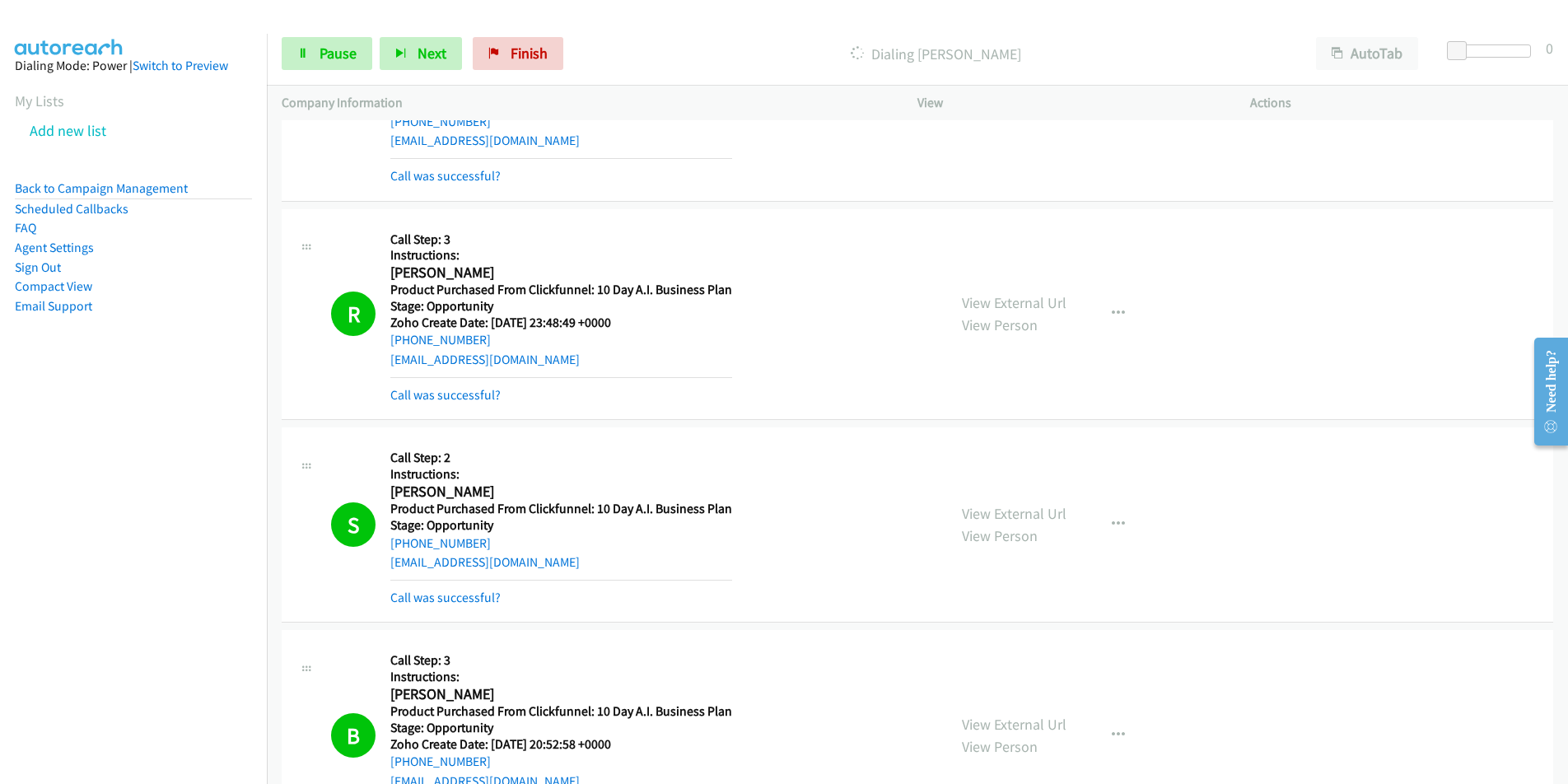
scroll to position [8032, 0]
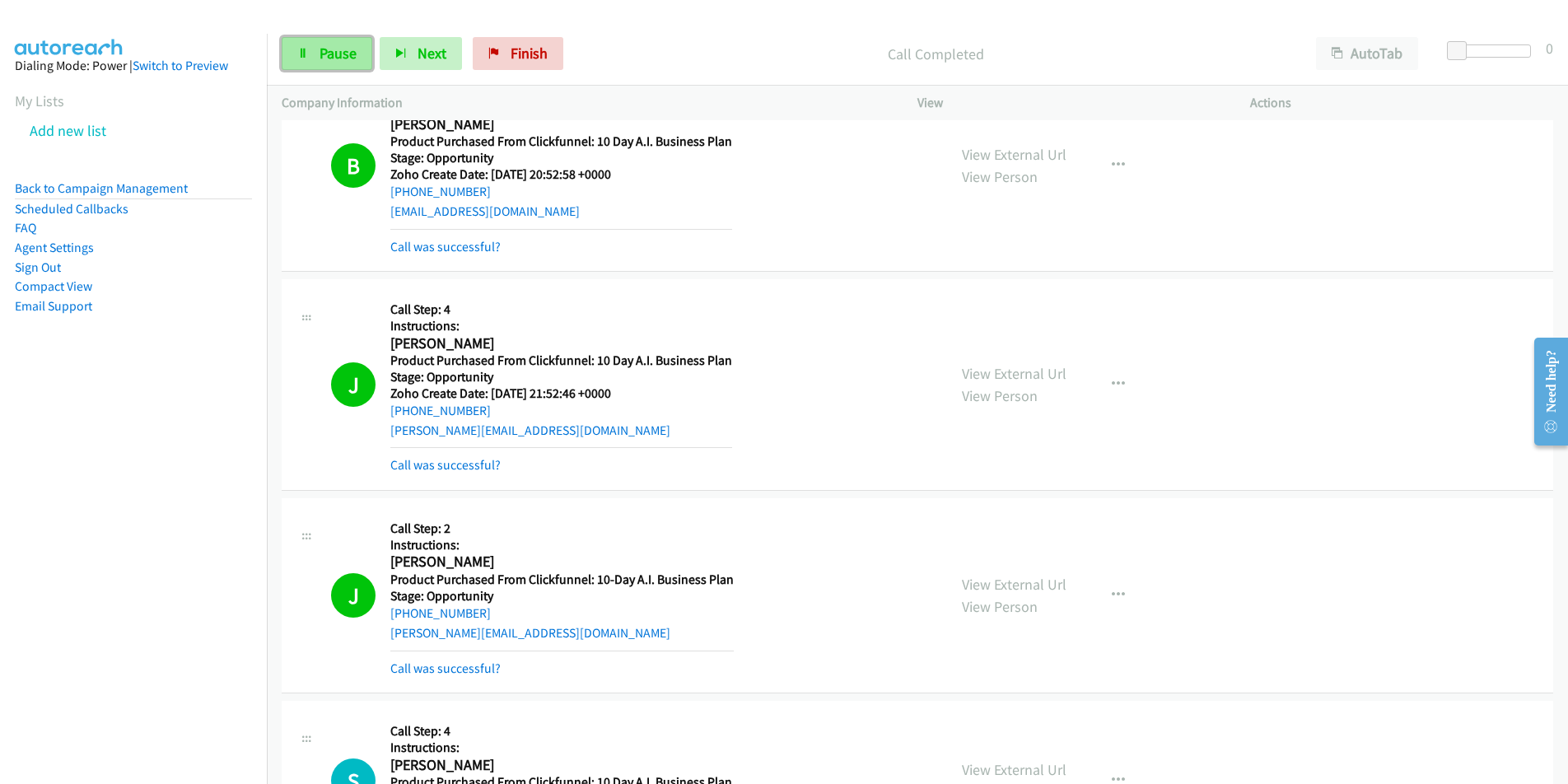
click at [316, 61] on link "Pause" at bounding box center [326, 54] width 91 height 33
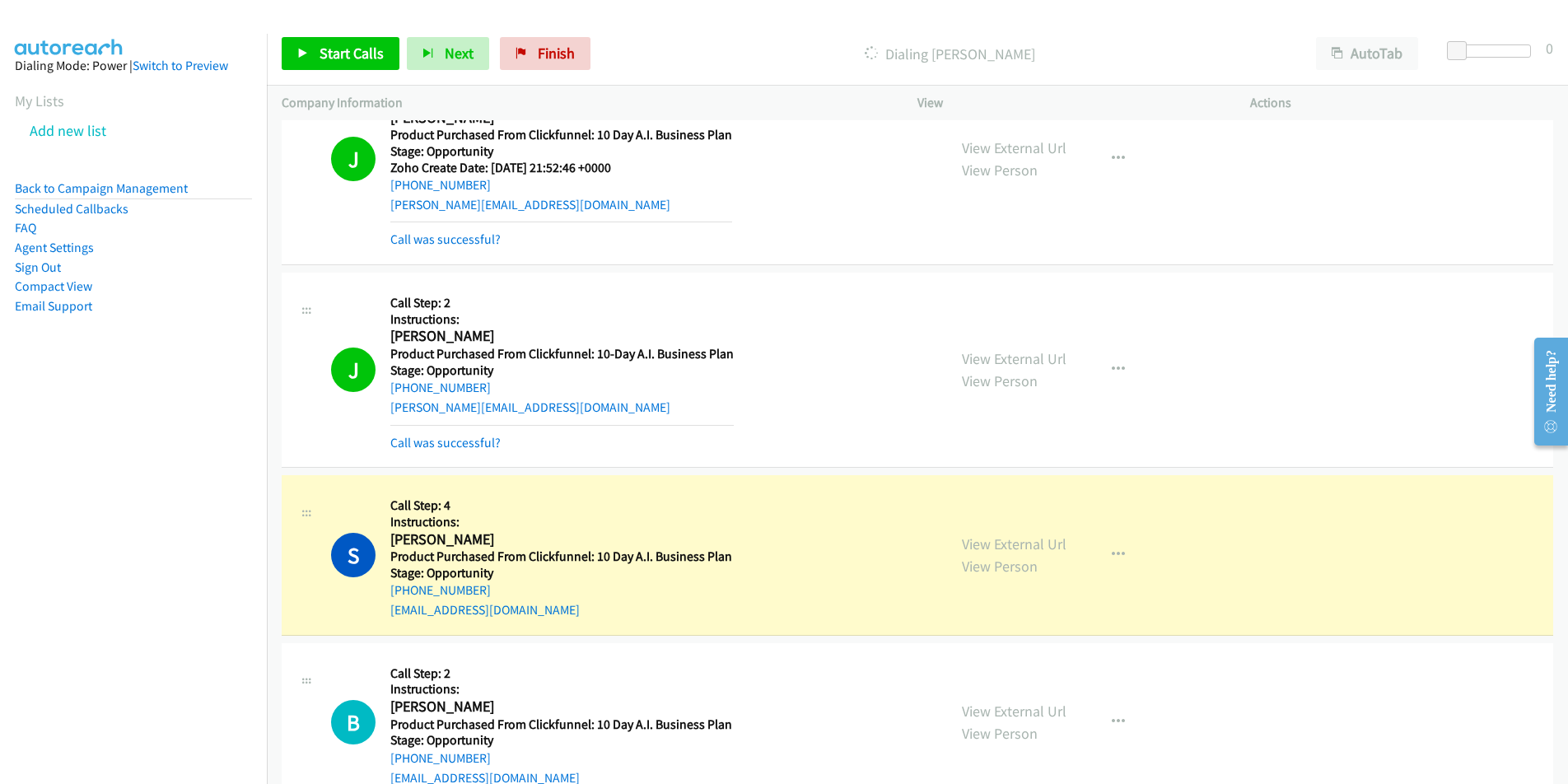
scroll to position [8263, 0]
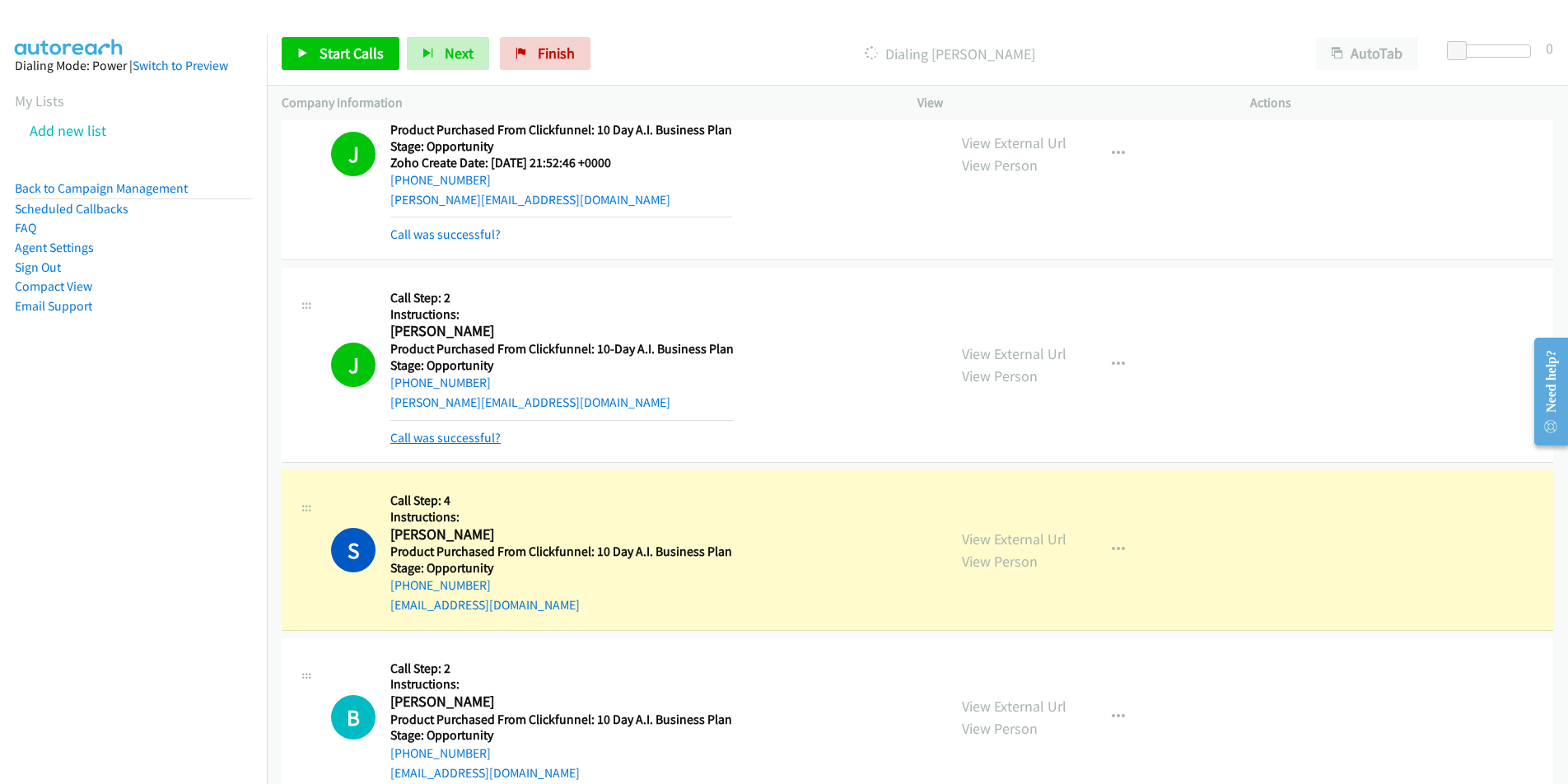
click at [458, 441] on link "Call was successful?" at bounding box center [445, 438] width 110 height 16
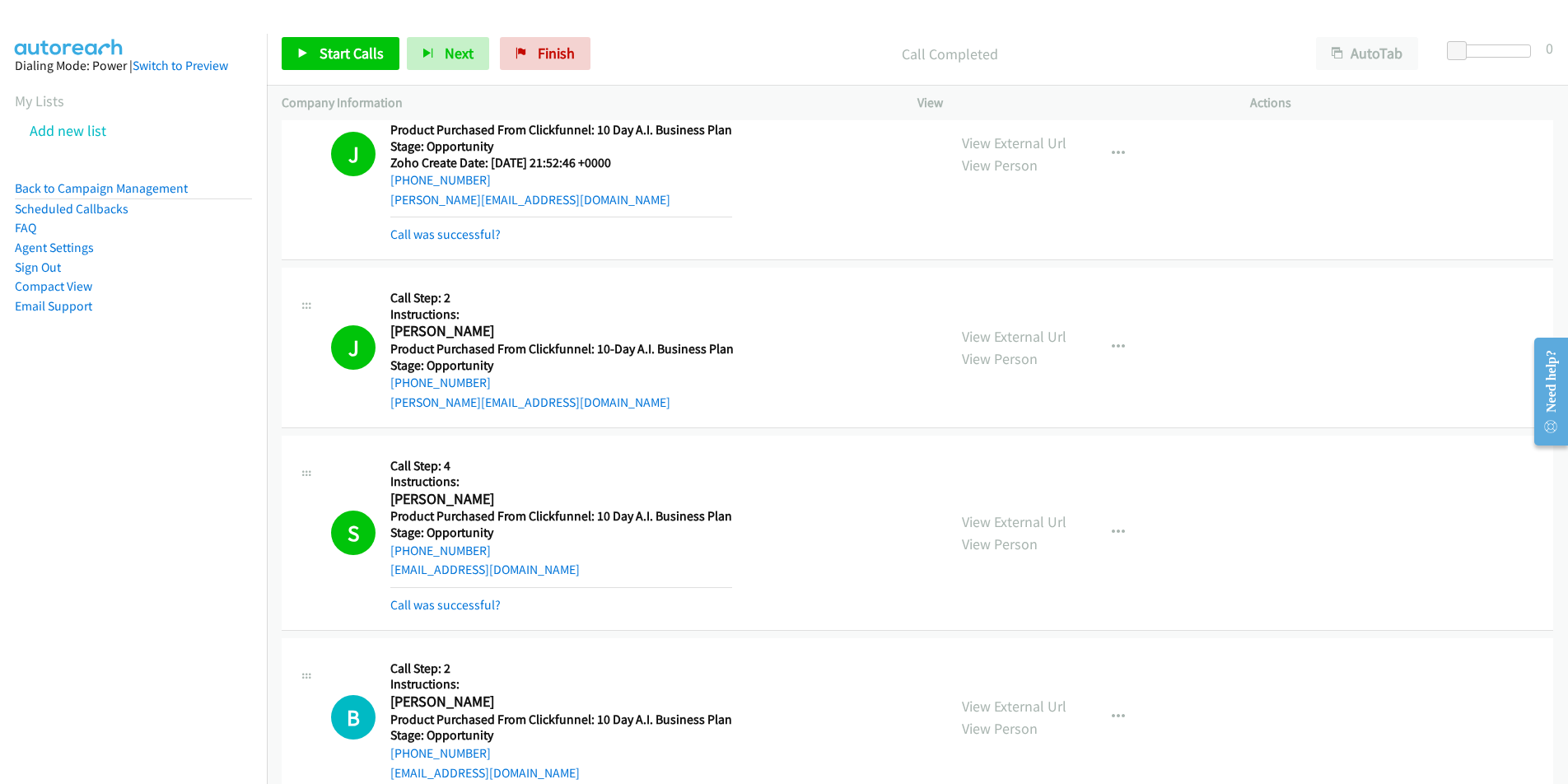
click at [536, 409] on div "[PERSON_NAME][EMAIL_ADDRESS][DOMAIN_NAME]" at bounding box center [561, 403] width 343 height 20
click at [371, 410] on div "J Callback Scheduled Call Step: 2 Instructions: [PERSON_NAME] America/[GEOGRAPH…" at bounding box center [632, 347] width 601 height 130
copy link "[PERSON_NAME][EMAIL_ADDRESS][DOMAIN_NAME]"
click at [343, 50] on span "Start Calls" at bounding box center [351, 53] width 64 height 19
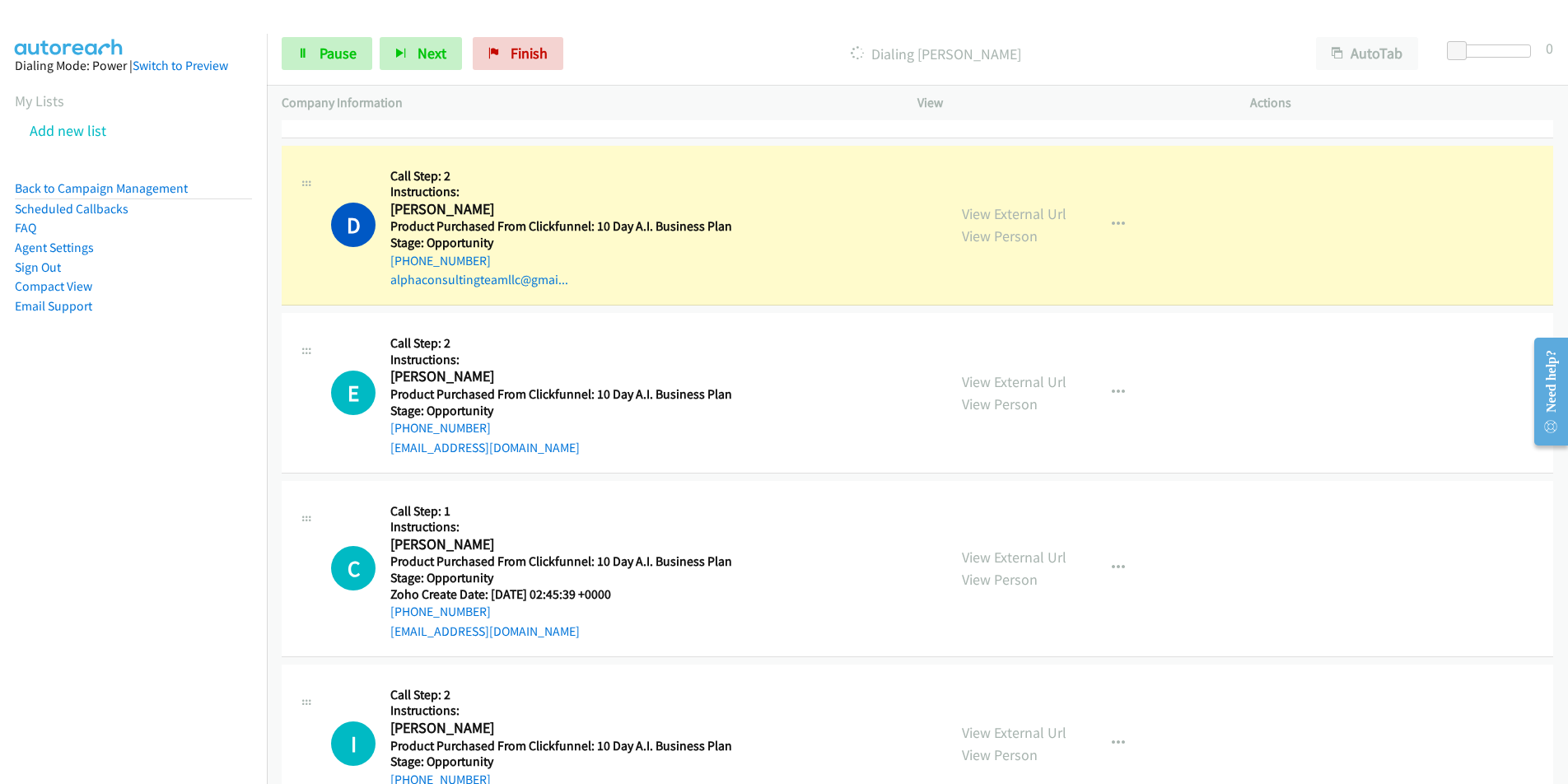
scroll to position [10054, 0]
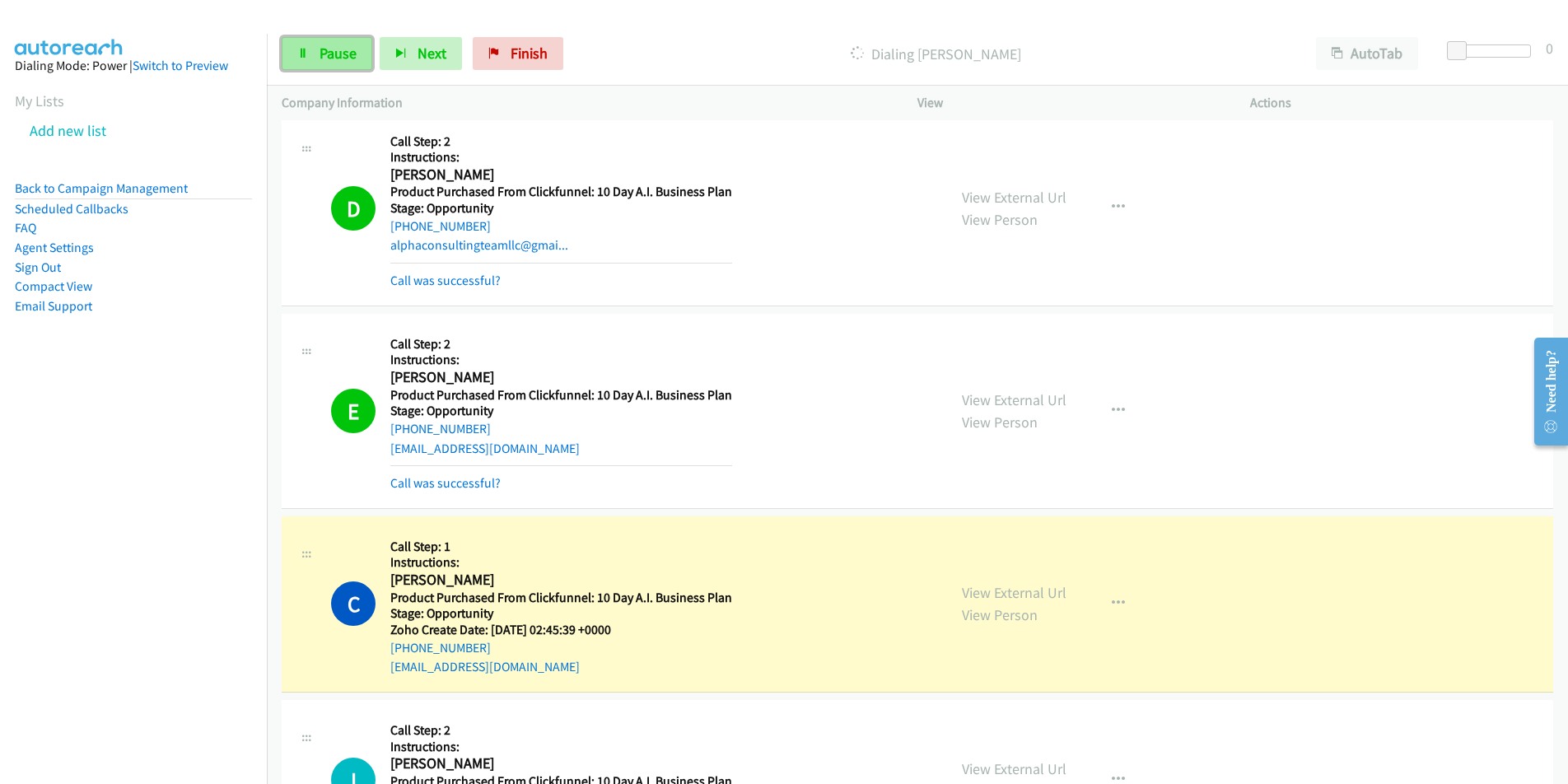
click at [331, 47] on span "Pause" at bounding box center [338, 53] width 37 height 19
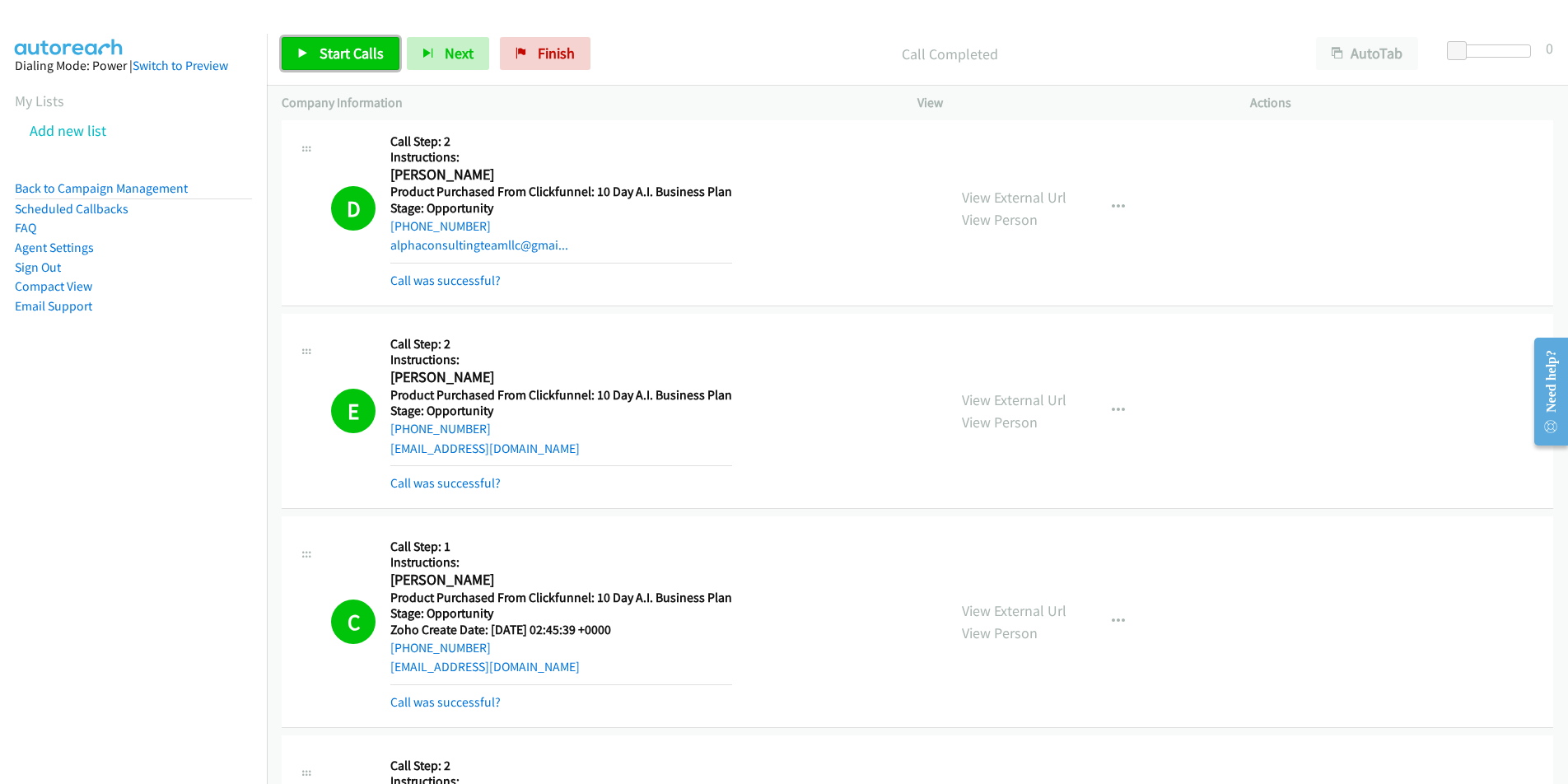
click at [353, 63] on link "Start Calls" at bounding box center [341, 54] width 118 height 33
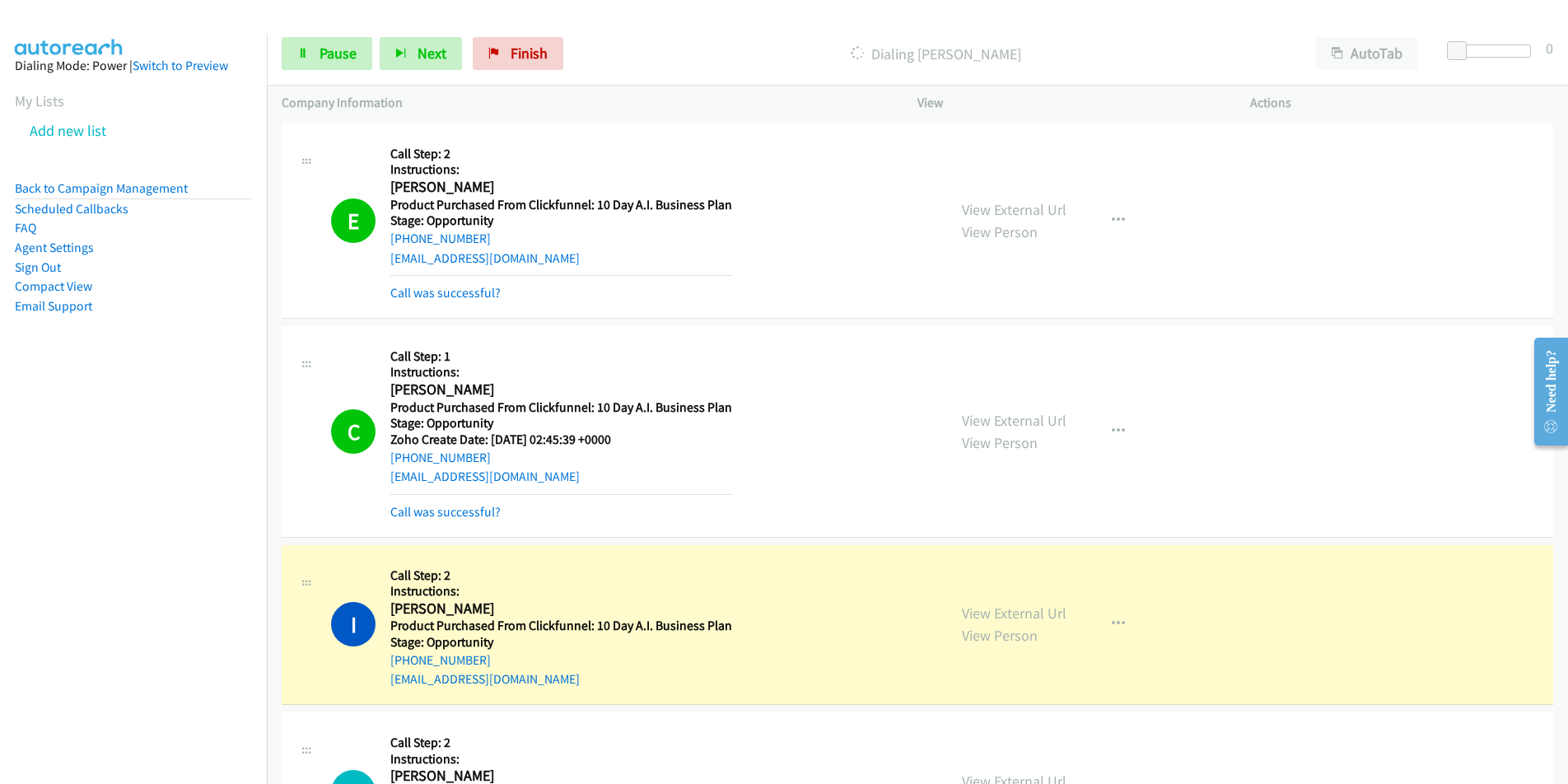
scroll to position [10252, 0]
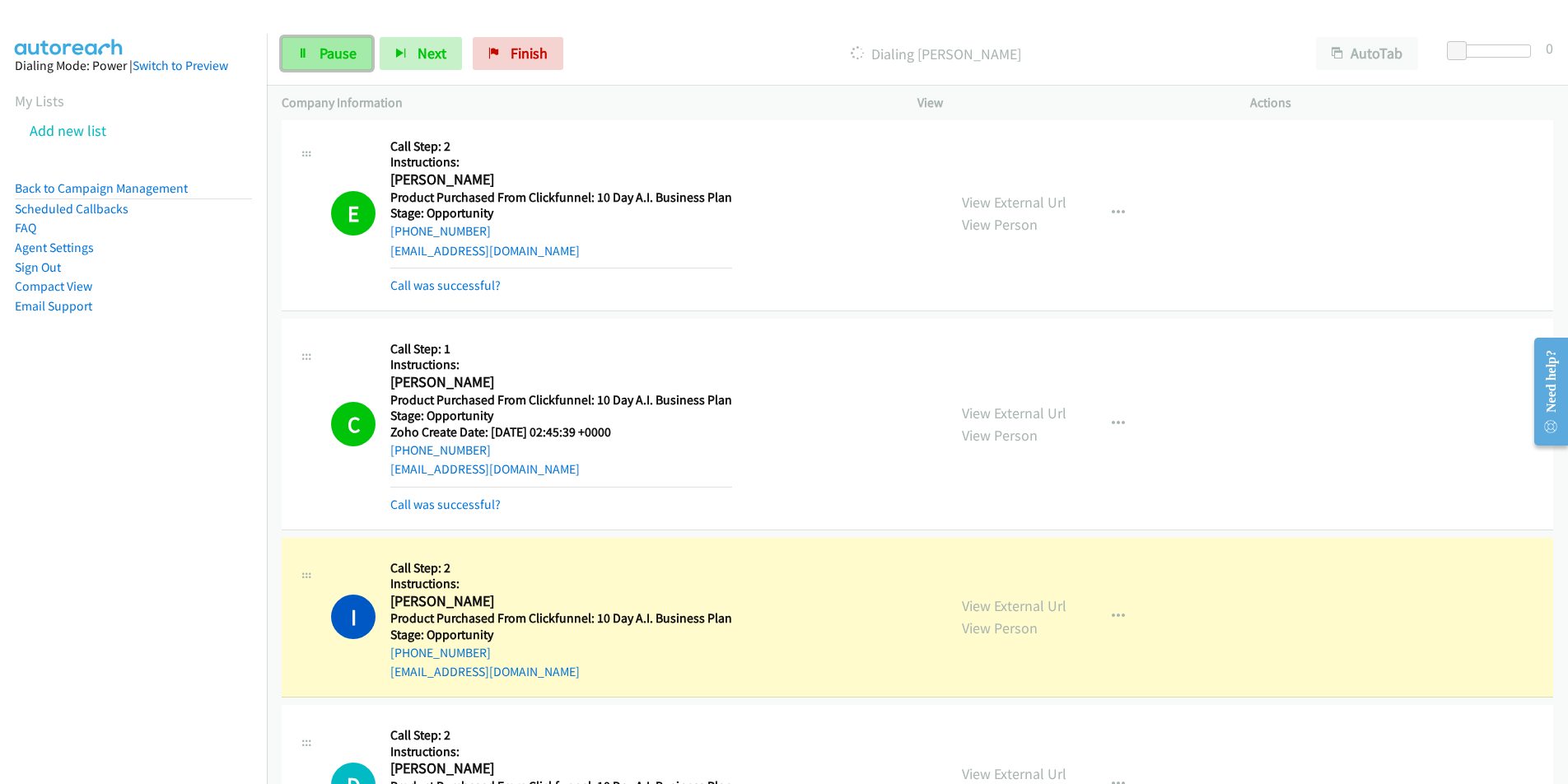
click at [341, 52] on span "Pause" at bounding box center [338, 53] width 37 height 19
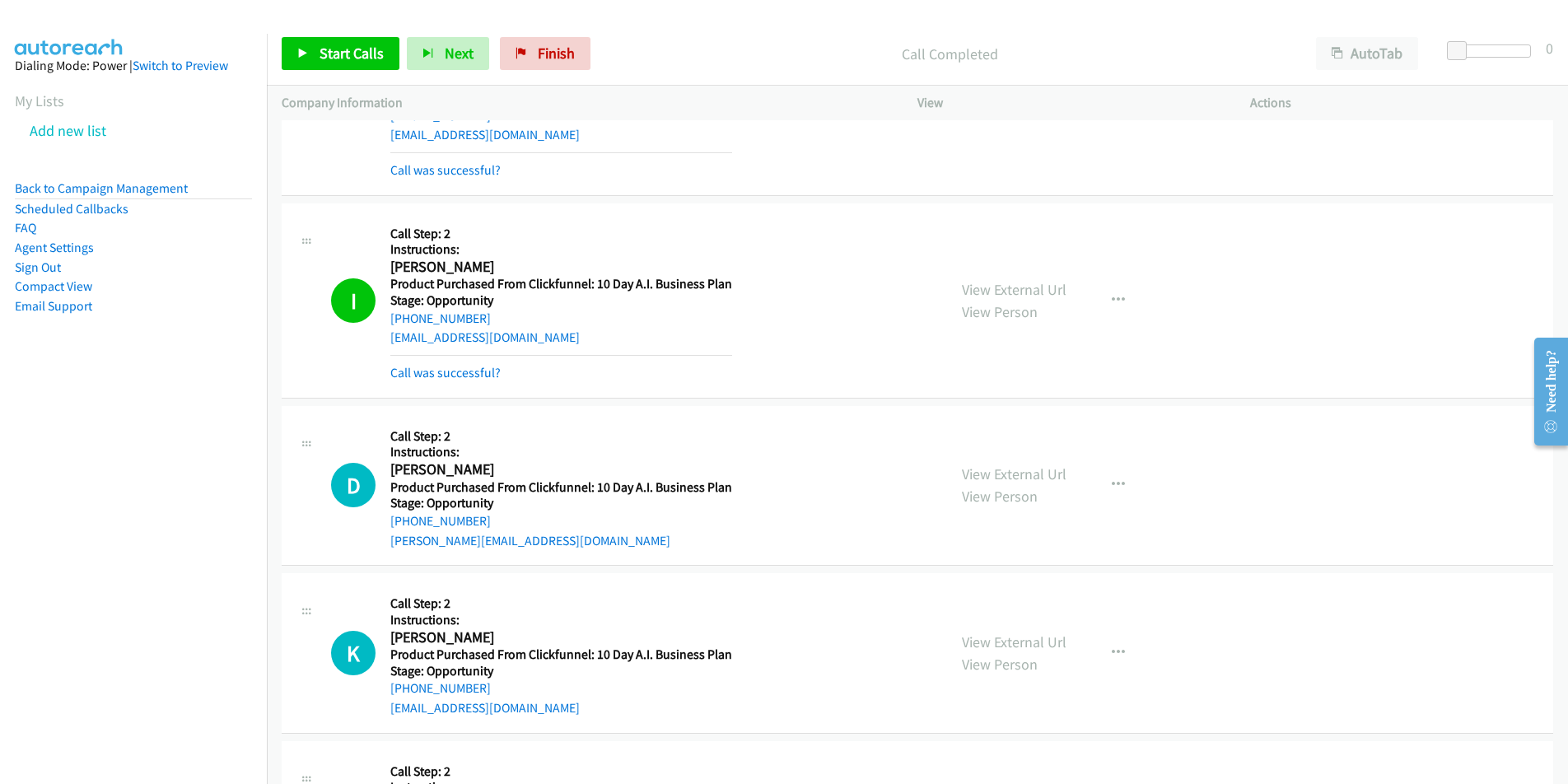
scroll to position [10615, 0]
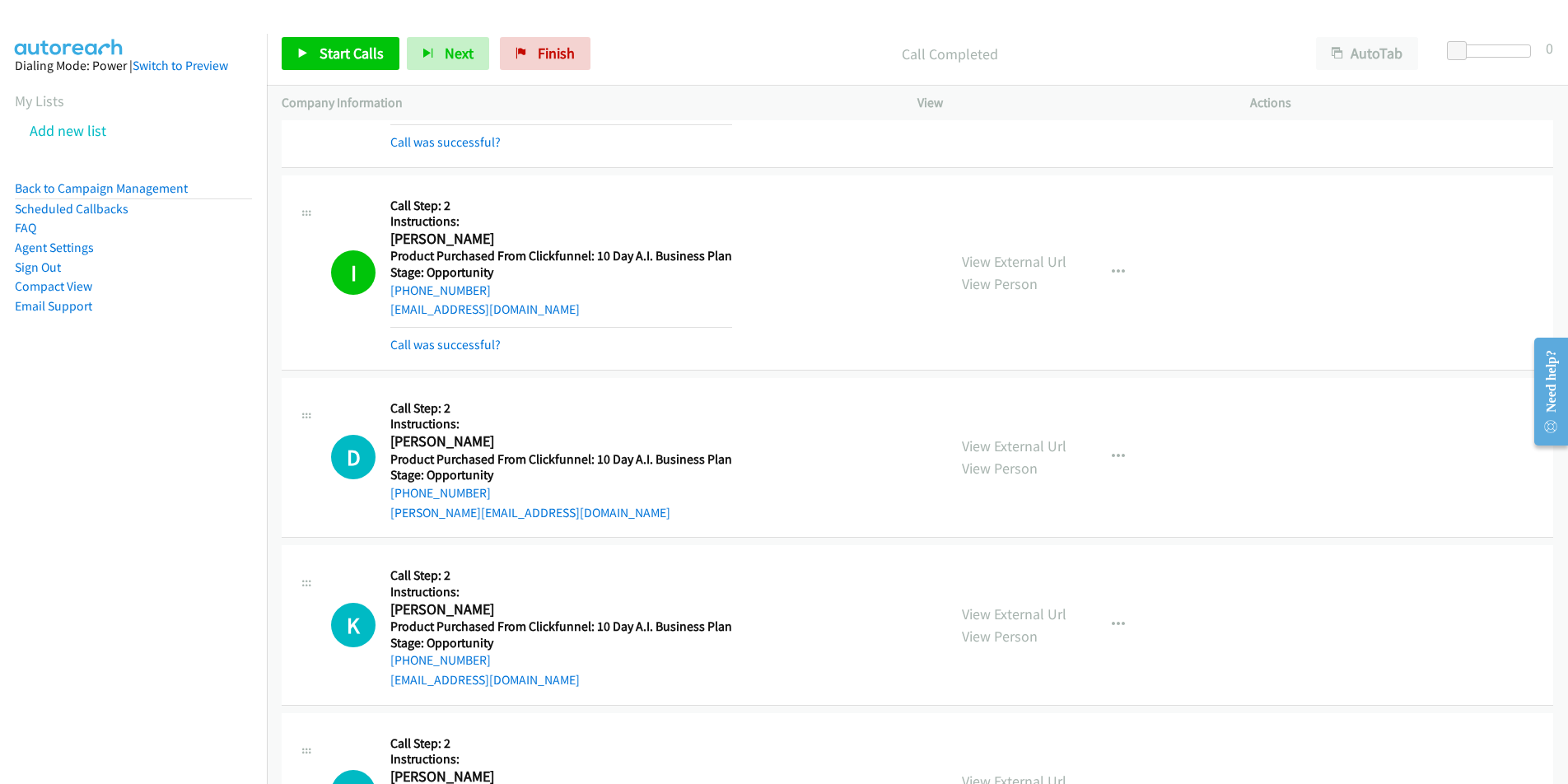
click at [515, 309] on div "[EMAIL_ADDRESS][DOMAIN_NAME]" at bounding box center [561, 310] width 341 height 20
click at [382, 316] on div "I Callback Scheduled Call Step: 2 Instructions: [PERSON_NAME] America/New_York …" at bounding box center [632, 272] width 601 height 164
copy link "[EMAIL_ADDRESS][DOMAIN_NAME]"
click at [463, 350] on link "Call was successful?" at bounding box center [445, 345] width 110 height 16
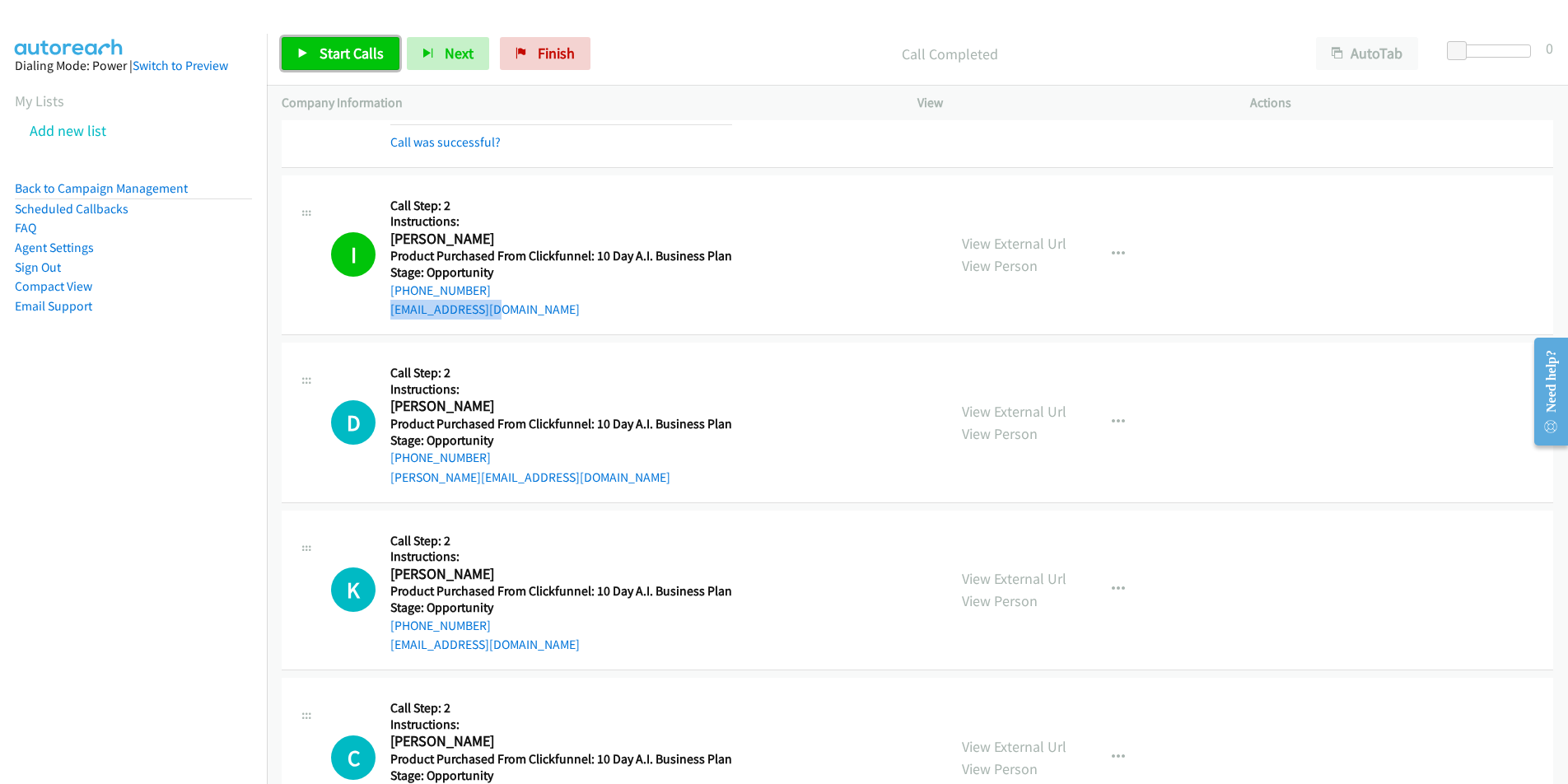
click at [313, 51] on link "Start Calls" at bounding box center [341, 54] width 118 height 33
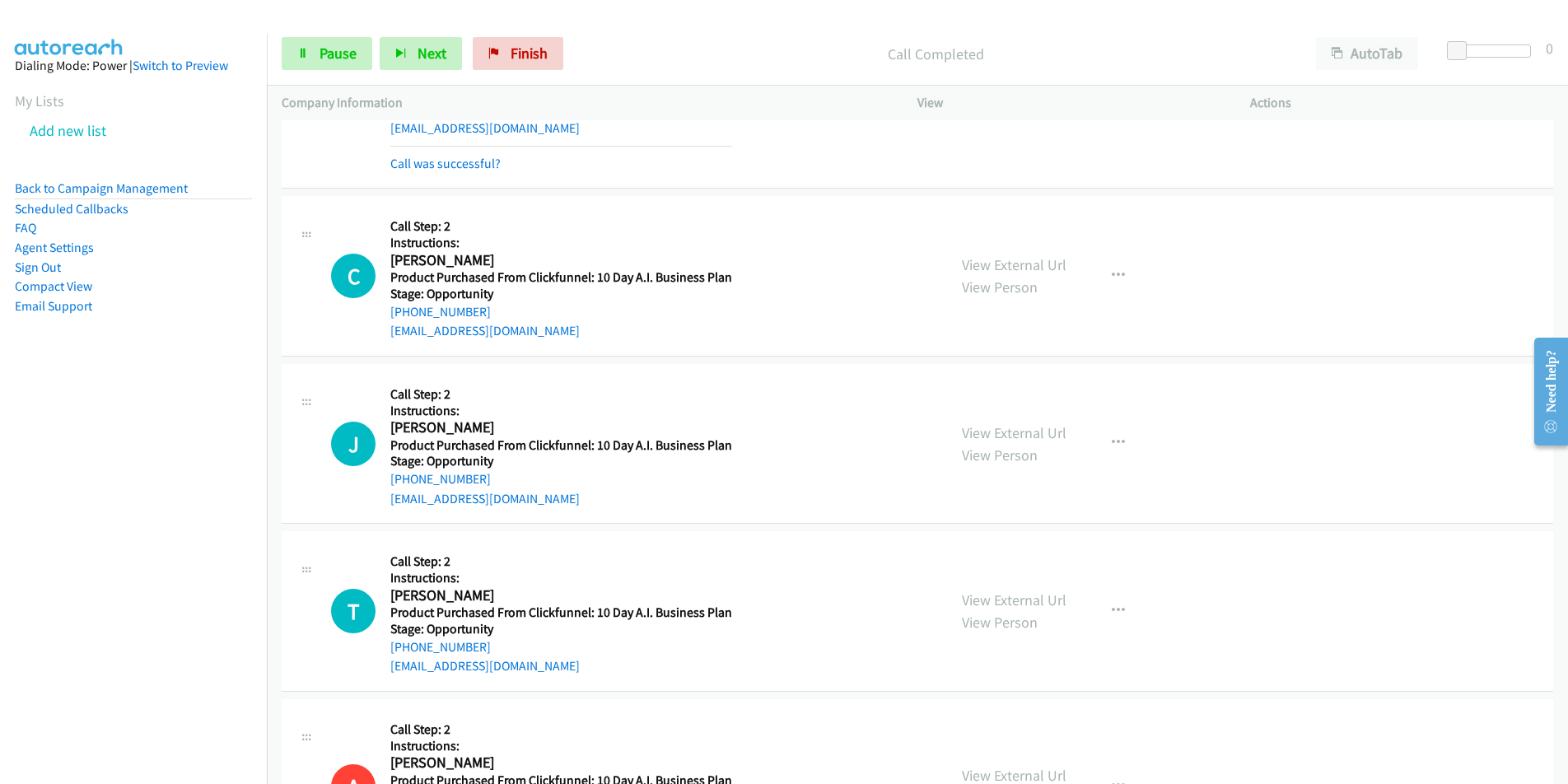
scroll to position [11174, 0]
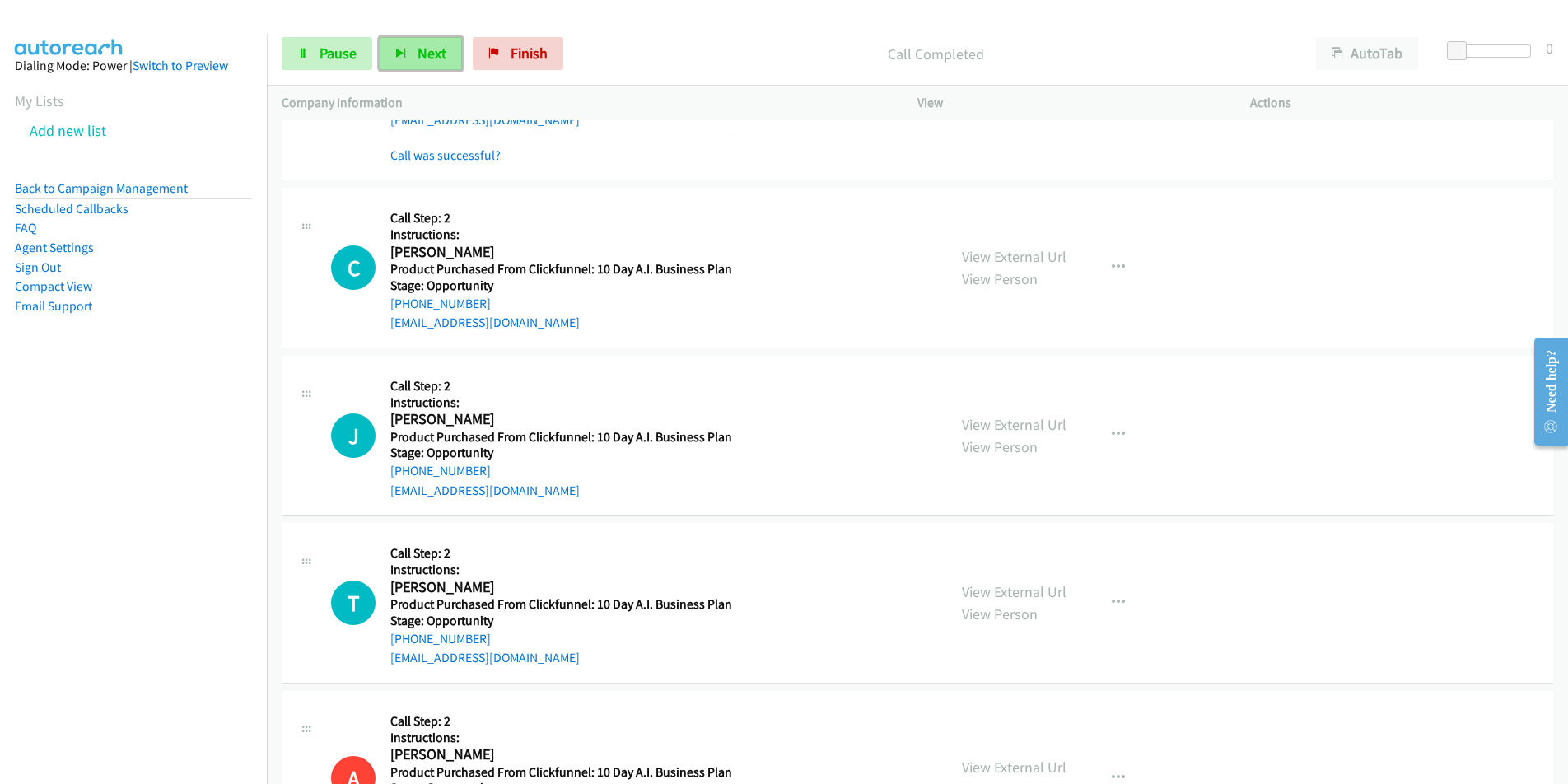
click at [434, 66] on button "Next" at bounding box center [420, 54] width 82 height 33
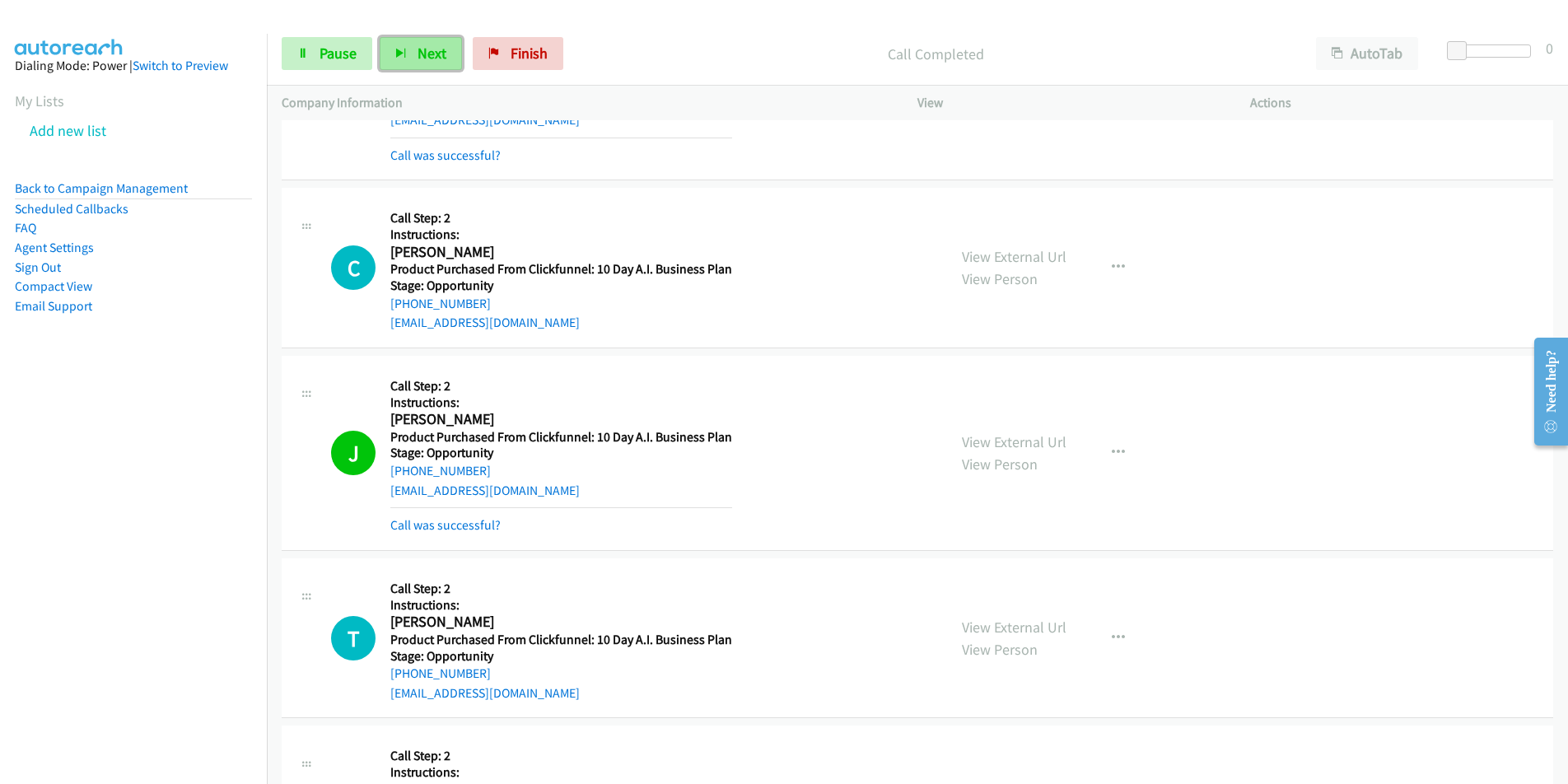
click at [425, 52] on span "Next" at bounding box center [432, 53] width 29 height 19
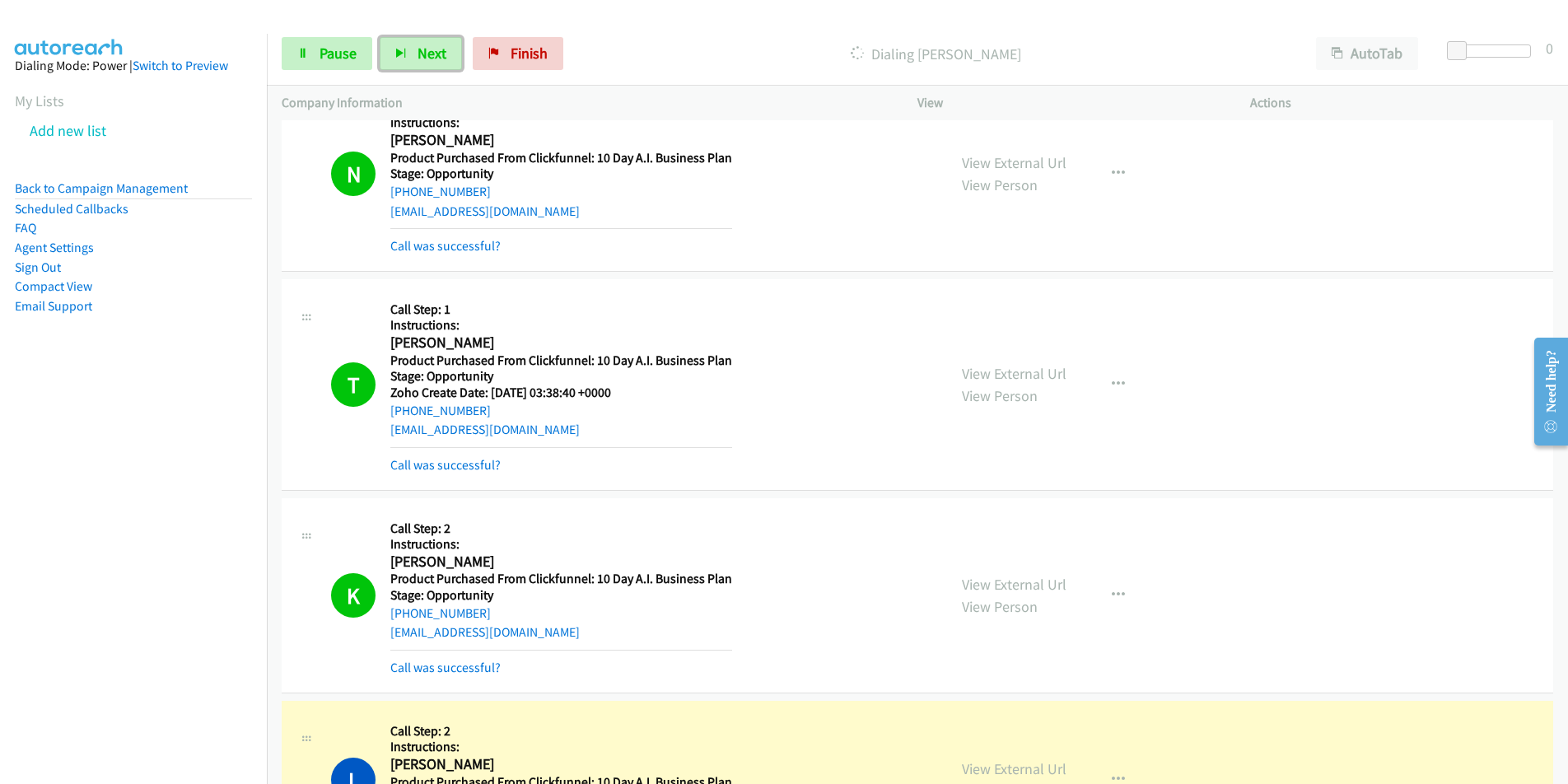
scroll to position [12031, 0]
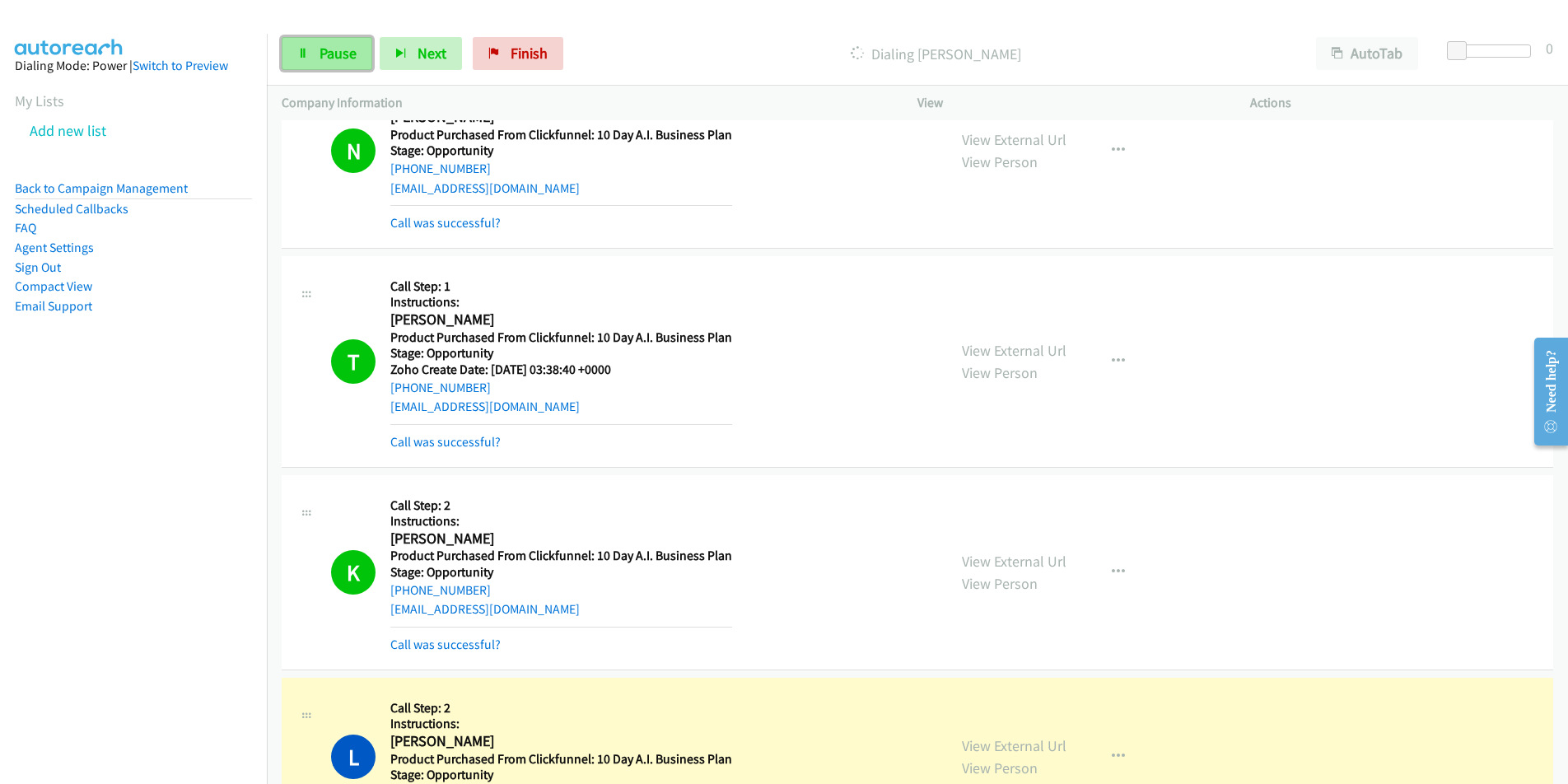
click at [333, 56] on span "Pause" at bounding box center [338, 53] width 37 height 19
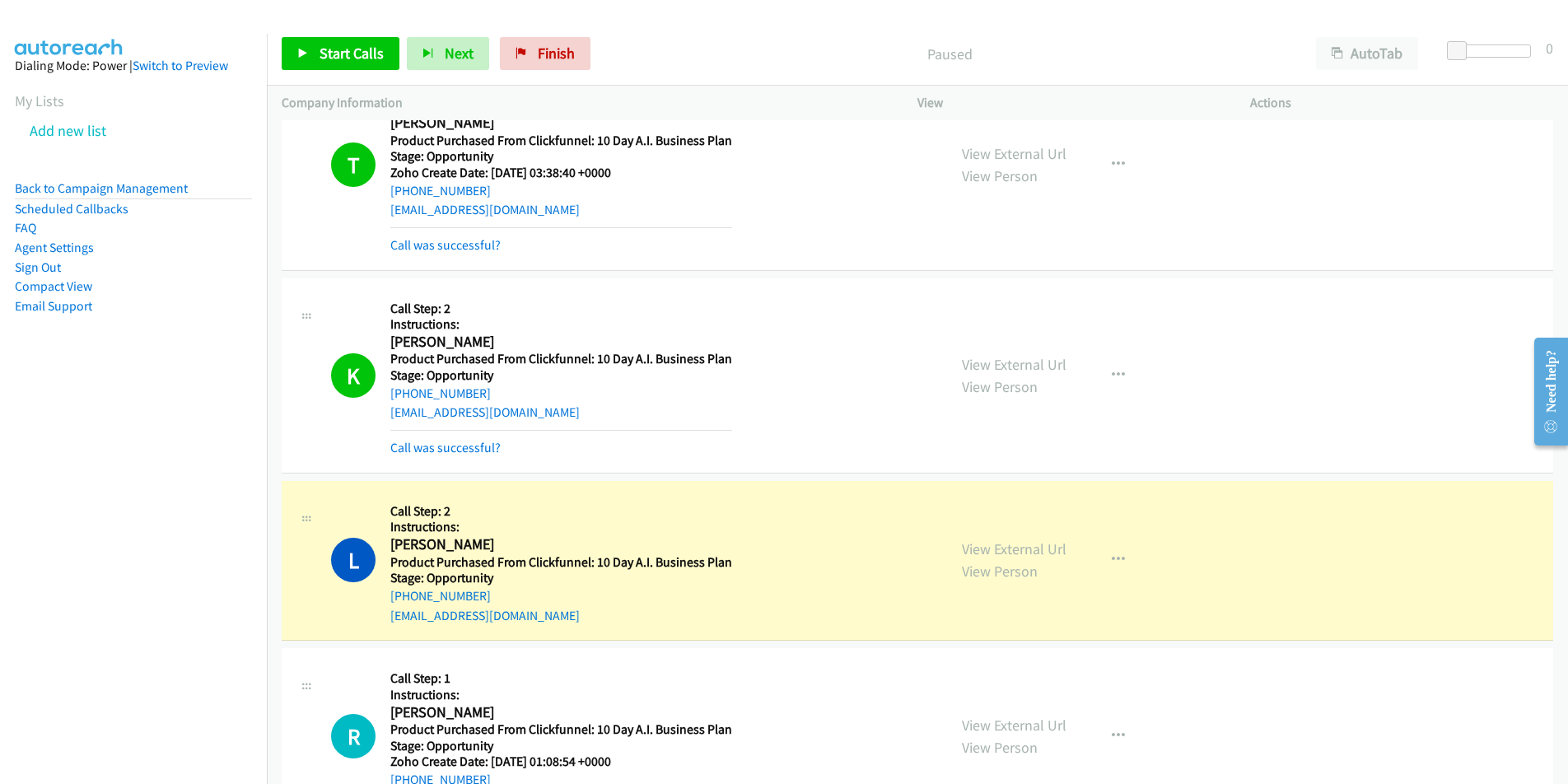
scroll to position [12262, 0]
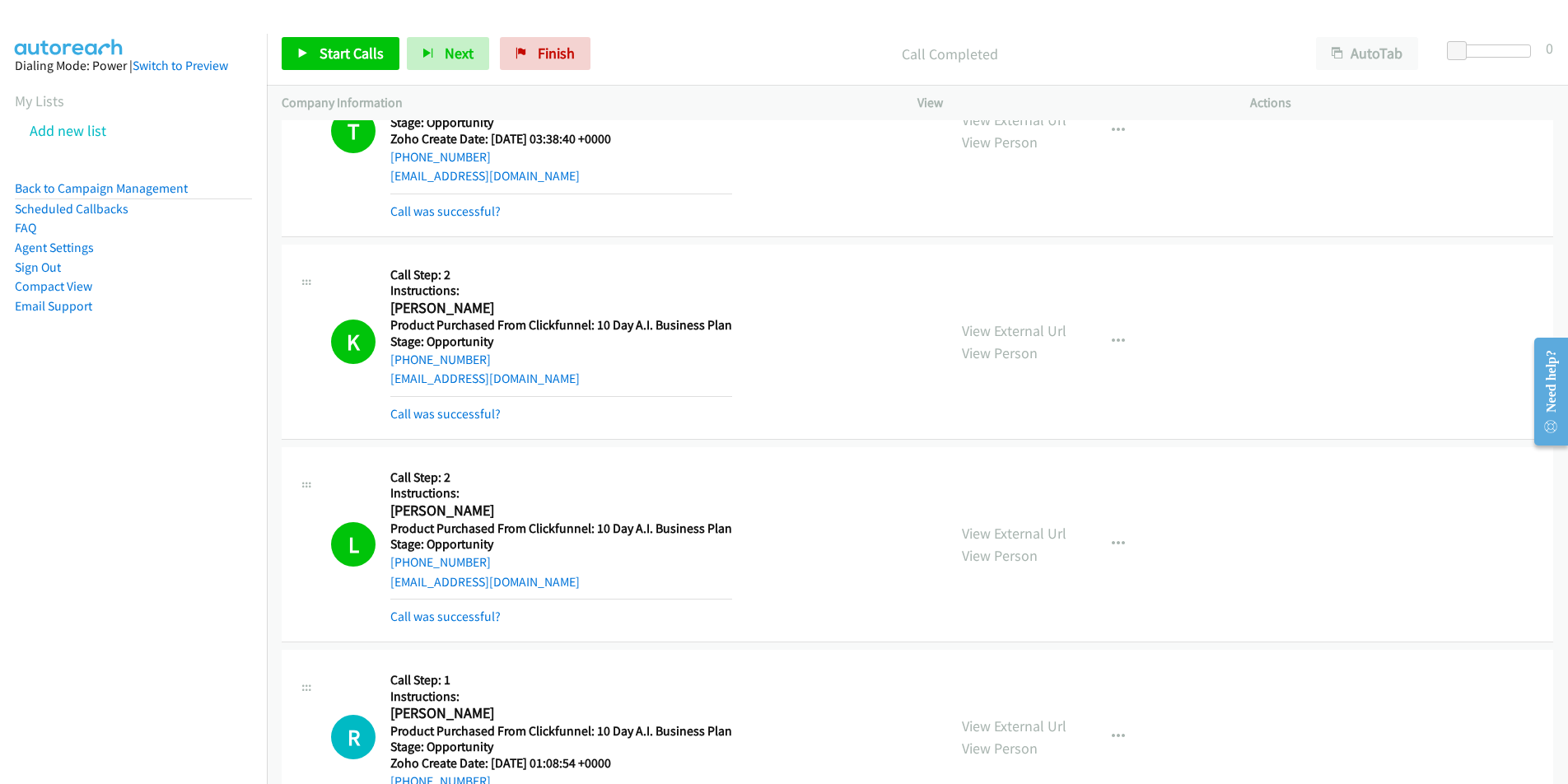
click at [511, 580] on div "[EMAIL_ADDRESS][DOMAIN_NAME]" at bounding box center [561, 582] width 341 height 20
click at [513, 585] on div "[EMAIL_ADDRESS][DOMAIN_NAME]" at bounding box center [561, 582] width 341 height 20
click at [380, 579] on div "L Callback Scheduled Call Step: 2 Instructions: [PERSON_NAME] America/[GEOGRAPH…" at bounding box center [632, 544] width 601 height 164
copy link "[EMAIL_ADDRESS][DOMAIN_NAME]"
